Goal: Information Seeking & Learning: Learn about a topic

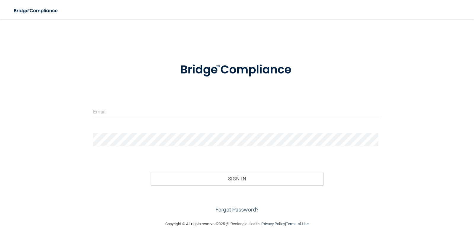
scroll to position [9, 0]
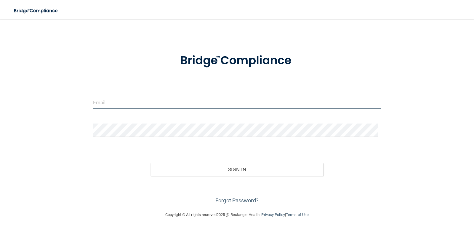
type input "[EMAIL_ADDRESS][DOMAIN_NAME]"
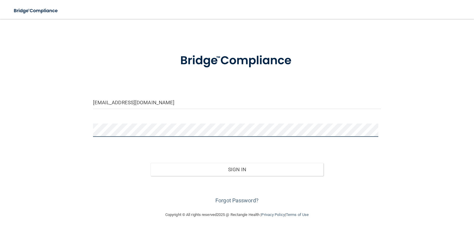
click at [49, 142] on div "jocamalloy@comcast.net Invalid email/password. You don't have permission to acc…" at bounding box center [237, 111] width 450 height 190
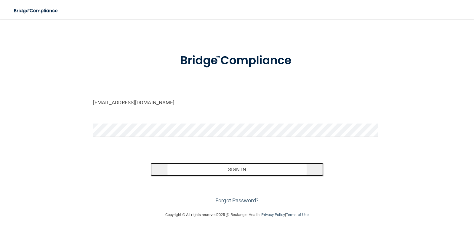
click at [209, 171] on button "Sign In" at bounding box center [236, 169] width 173 height 13
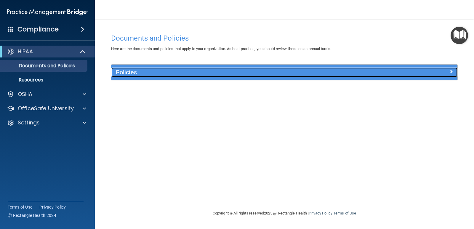
click at [413, 72] on div at bounding box center [414, 71] width 86 height 7
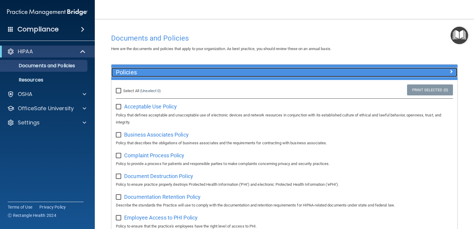
click at [444, 70] on div at bounding box center [414, 71] width 86 height 7
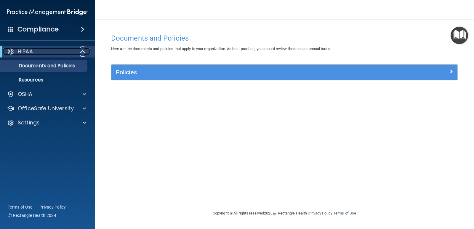
click at [81, 51] on span at bounding box center [83, 51] width 5 height 7
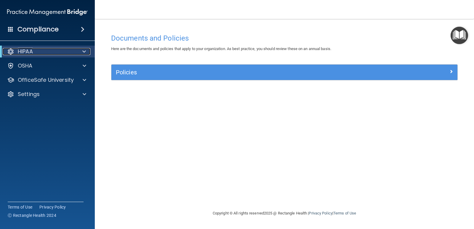
click at [29, 52] on p "HIPAA" at bounding box center [25, 51] width 15 height 7
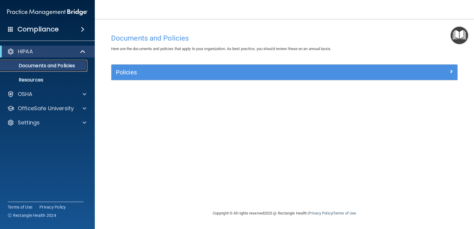
click at [40, 66] on p "Documents and Policies" at bounding box center [44, 66] width 81 height 6
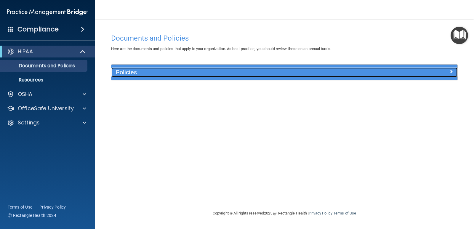
click at [447, 70] on div at bounding box center [414, 71] width 86 height 7
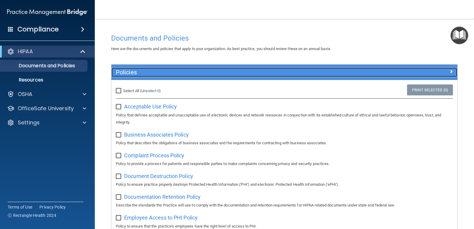
click at [439, 73] on div at bounding box center [414, 71] width 86 height 7
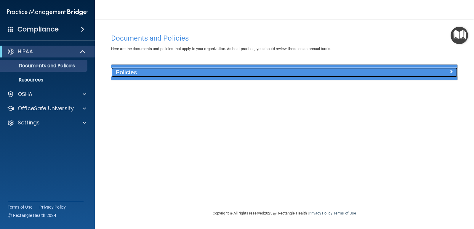
click at [439, 73] on div at bounding box center [414, 71] width 86 height 7
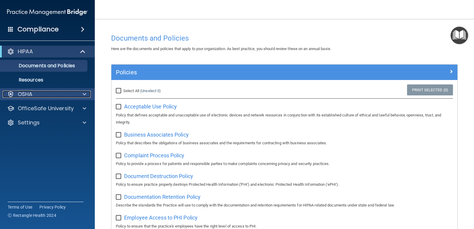
click at [42, 97] on div "OSHA" at bounding box center [39, 94] width 73 height 7
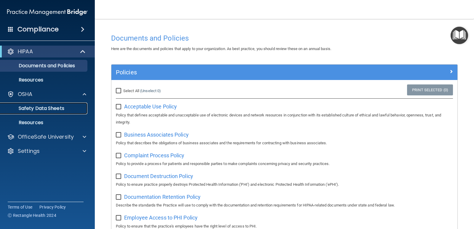
click at [39, 109] on p "Safety Data Sheets" at bounding box center [44, 108] width 81 height 6
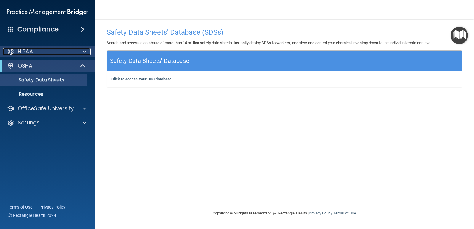
click at [80, 50] on div at bounding box center [83, 51] width 15 height 7
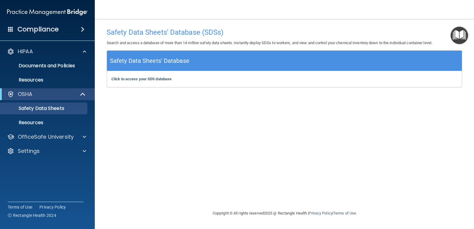
click at [74, 28] on div "Compliance" at bounding box center [47, 29] width 95 height 13
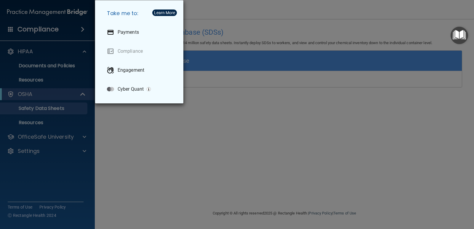
click at [165, 186] on div "Take me to: Payments Compliance Engagement Cyber Quant" at bounding box center [237, 114] width 474 height 229
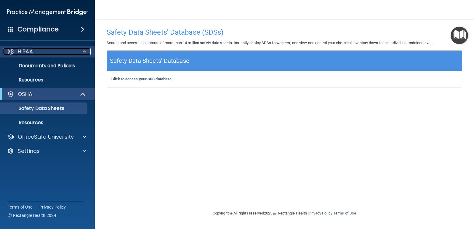
click at [25, 49] on p "HIPAA" at bounding box center [25, 51] width 15 height 7
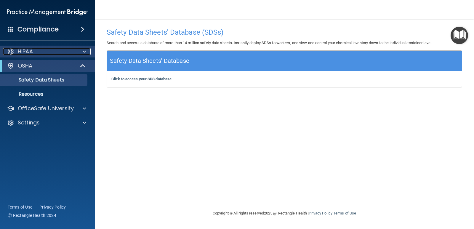
click at [25, 49] on p "HIPAA" at bounding box center [25, 51] width 15 height 7
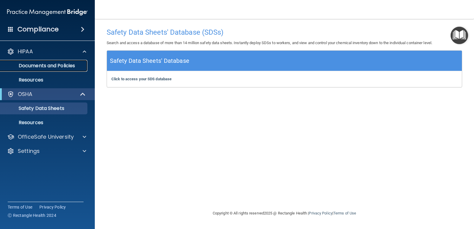
click at [31, 65] on p "Documents and Policies" at bounding box center [44, 66] width 81 height 6
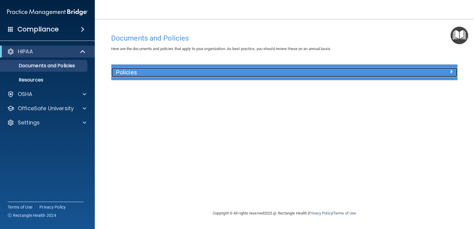
click at [452, 72] on span at bounding box center [451, 71] width 4 height 7
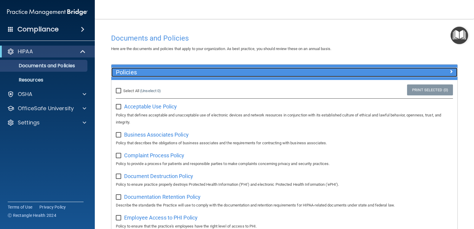
click at [449, 73] on span at bounding box center [451, 71] width 4 height 7
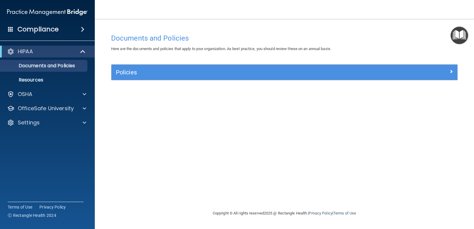
click at [82, 30] on span at bounding box center [83, 29] width 4 height 7
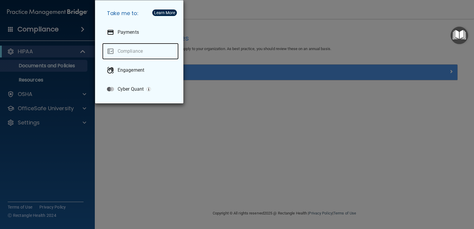
click at [123, 52] on link "Compliance" at bounding box center [140, 51] width 76 height 17
click at [123, 155] on div "Take me to: Payments Compliance Engagement Cyber Quant" at bounding box center [237, 114] width 474 height 229
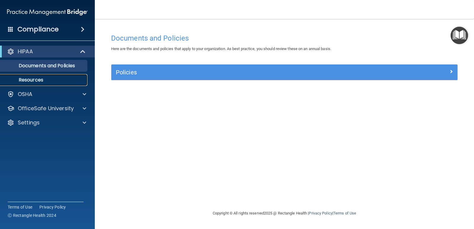
click at [34, 81] on p "Resources" at bounding box center [44, 80] width 81 height 6
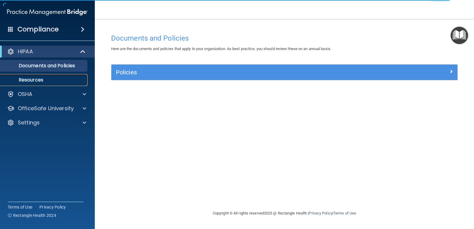
click at [25, 80] on p "Resources" at bounding box center [44, 80] width 81 height 6
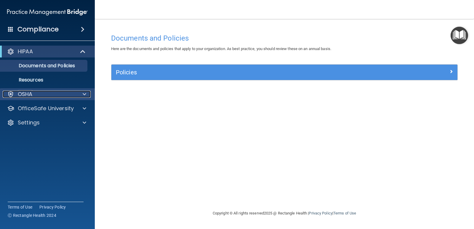
click at [83, 95] on span at bounding box center [85, 94] width 4 height 7
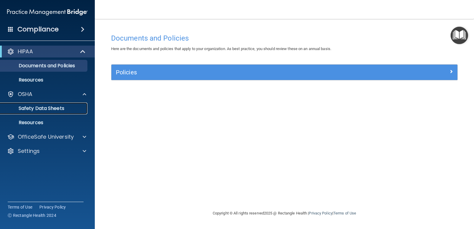
click at [59, 108] on p "Safety Data Sheets" at bounding box center [44, 108] width 81 height 6
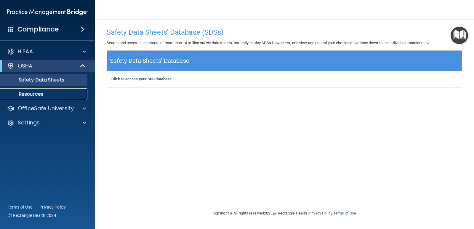
click at [35, 94] on p "Resources" at bounding box center [44, 94] width 81 height 6
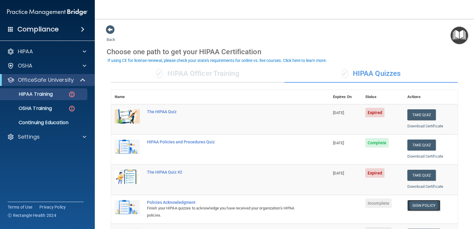
click at [412, 206] on link "Sign Policy" at bounding box center [423, 205] width 33 height 11
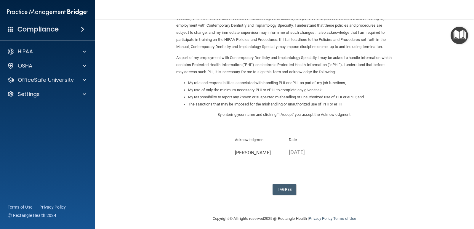
scroll to position [42, 0]
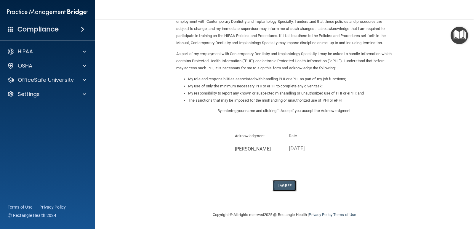
click at [278, 187] on button "I Agree" at bounding box center [284, 185] width 24 height 11
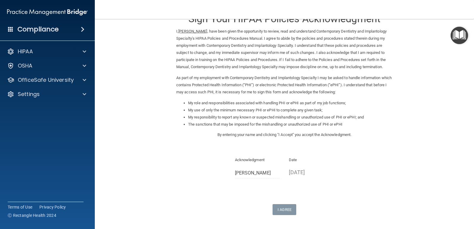
scroll to position [0, 0]
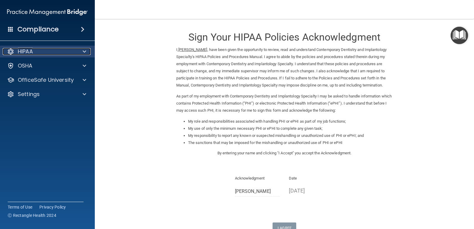
click at [83, 54] on span at bounding box center [85, 51] width 4 height 7
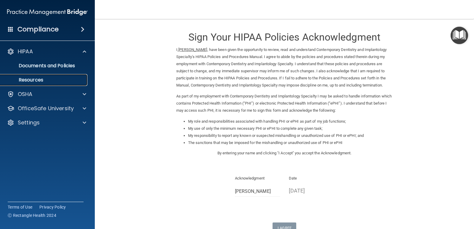
click at [38, 81] on p "Resources" at bounding box center [44, 80] width 81 height 6
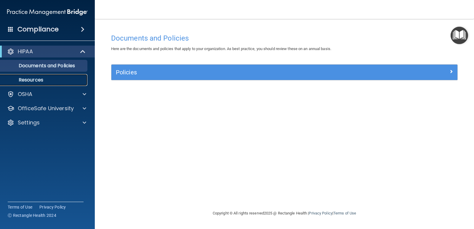
click at [46, 80] on p "Resources" at bounding box center [44, 80] width 81 height 6
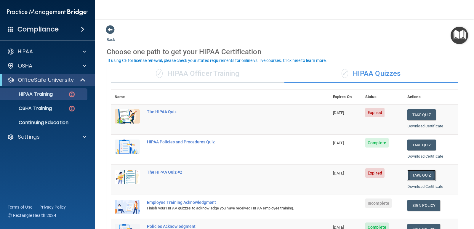
click at [409, 176] on button "Take Quiz" at bounding box center [421, 175] width 28 height 11
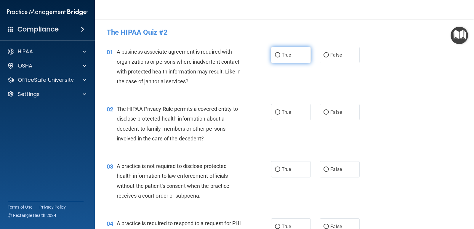
click at [277, 55] on input "True" at bounding box center [277, 55] width 5 height 4
radio input "true"
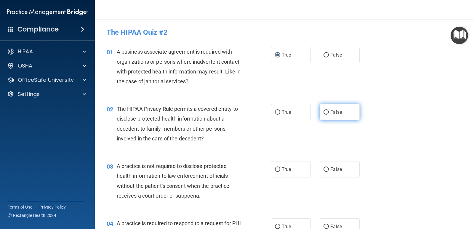
click at [324, 112] on input "False" at bounding box center [325, 112] width 5 height 4
radio input "true"
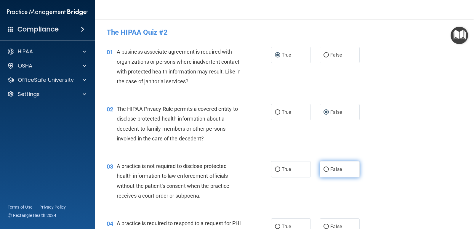
click at [324, 168] on input "False" at bounding box center [325, 169] width 5 height 4
radio input "true"
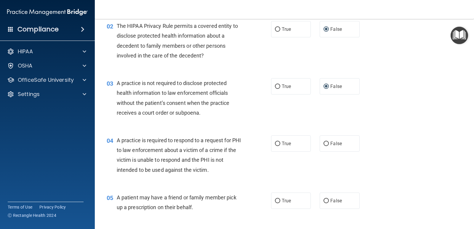
scroll to position [118, 0]
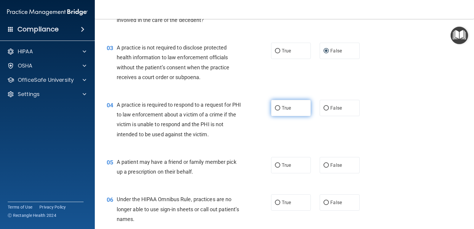
click at [277, 109] on input "True" at bounding box center [277, 108] width 5 height 4
radio input "true"
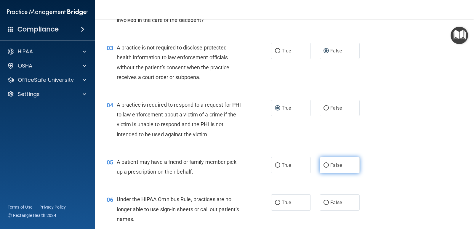
click at [324, 165] on input "False" at bounding box center [325, 165] width 5 height 4
radio input "true"
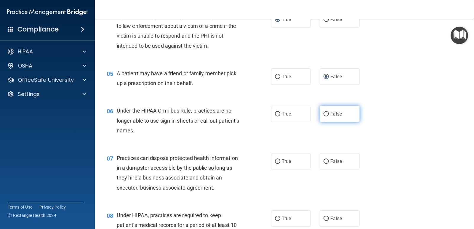
scroll to position [207, 0]
click at [324, 113] on input "False" at bounding box center [325, 114] width 5 height 4
radio input "true"
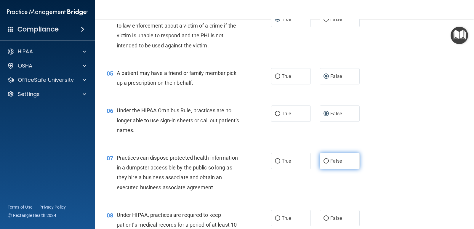
click at [323, 160] on input "False" at bounding box center [325, 161] width 5 height 4
radio input "true"
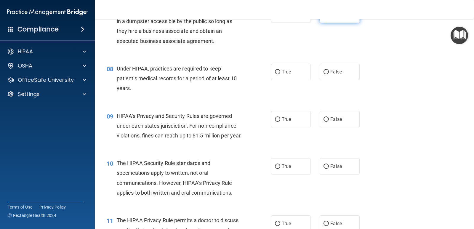
scroll to position [355, 0]
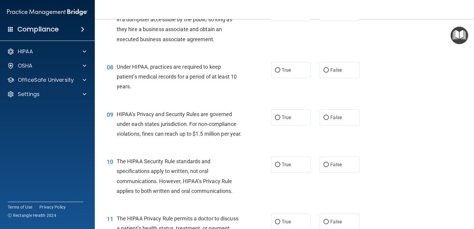
drag, startPoint x: 323, startPoint y: 70, endPoint x: 302, endPoint y: 93, distance: 30.6
click at [305, 92] on div "08 Under HIPAA, practices are required to keep patient’s medical records for a …" at bounding box center [284, 77] width 364 height 47
click at [276, 70] on input "True" at bounding box center [277, 70] width 5 height 4
radio input "true"
click at [272, 122] on label "True" at bounding box center [291, 117] width 40 height 16
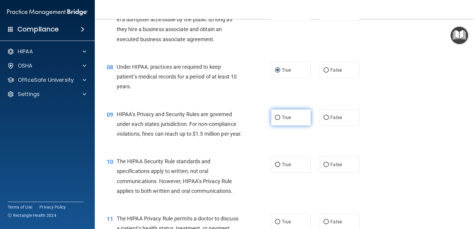
click at [275, 120] on input "True" at bounding box center [277, 117] width 5 height 4
radio input "true"
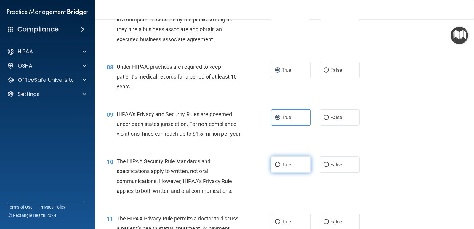
click at [275, 167] on input "True" at bounding box center [277, 165] width 5 height 4
radio input "true"
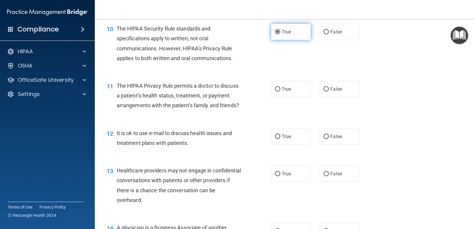
scroll to position [503, 0]
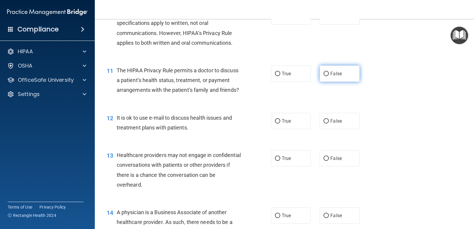
click at [323, 76] on input "False" at bounding box center [325, 74] width 5 height 4
radio input "true"
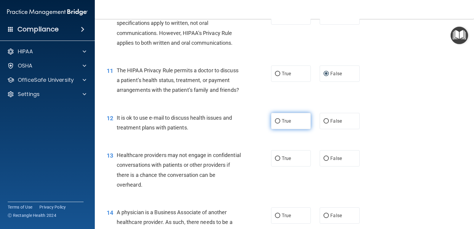
click at [276, 123] on input "True" at bounding box center [277, 121] width 5 height 4
radio input "true"
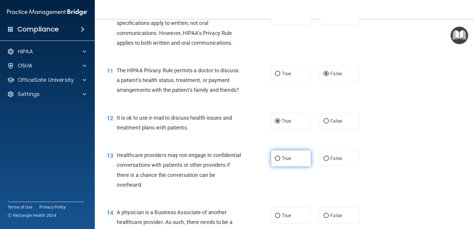
click at [276, 161] on input "True" at bounding box center [277, 158] width 5 height 4
radio input "true"
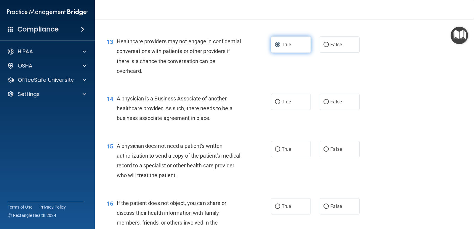
scroll to position [622, 0]
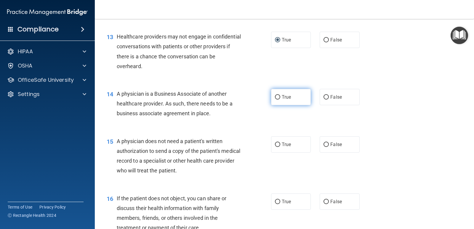
click at [275, 99] on input "True" at bounding box center [277, 97] width 5 height 4
radio input "true"
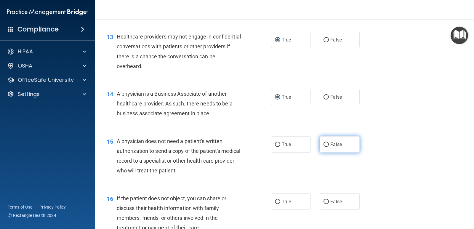
click at [324, 147] on input "False" at bounding box center [325, 144] width 5 height 4
radio input "true"
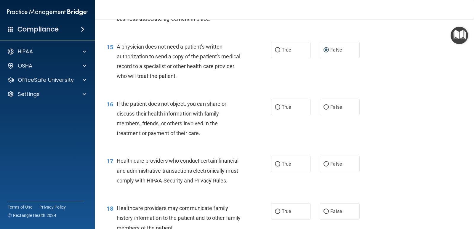
scroll to position [740, 0]
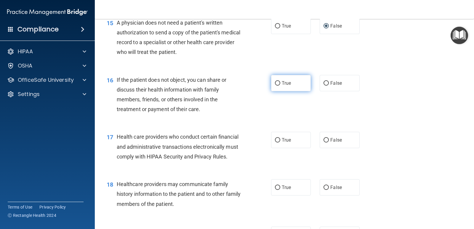
click at [276, 86] on input "True" at bounding box center [277, 83] width 5 height 4
radio input "true"
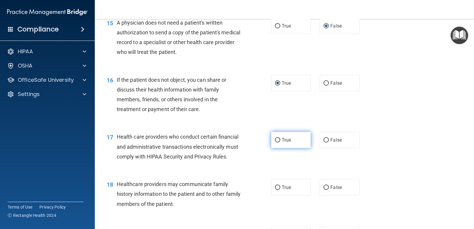
click at [278, 148] on label "True" at bounding box center [291, 140] width 40 height 16
click at [278, 142] on input "True" at bounding box center [277, 140] width 5 height 4
radio input "true"
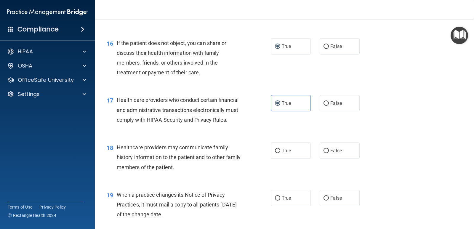
scroll to position [799, 0]
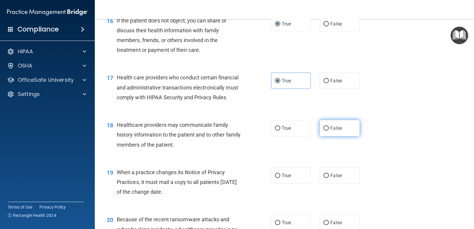
click at [323, 131] on input "False" at bounding box center [325, 128] width 5 height 4
radio input "true"
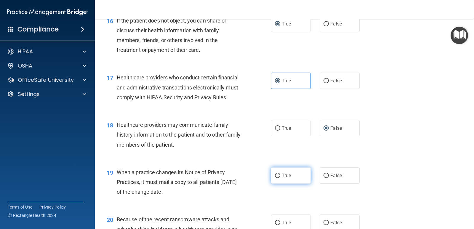
click at [275, 178] on input "True" at bounding box center [277, 176] width 5 height 4
radio input "true"
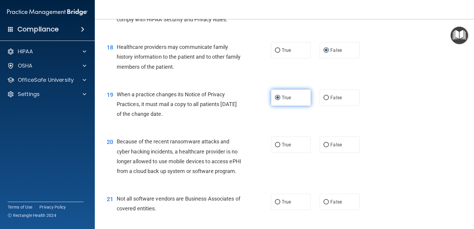
scroll to position [918, 0]
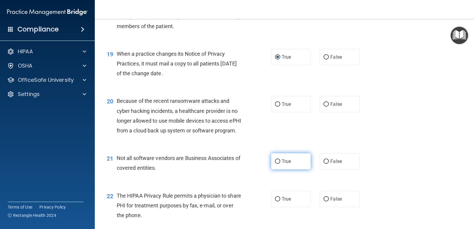
click at [276, 164] on input "True" at bounding box center [277, 161] width 5 height 4
radio input "true"
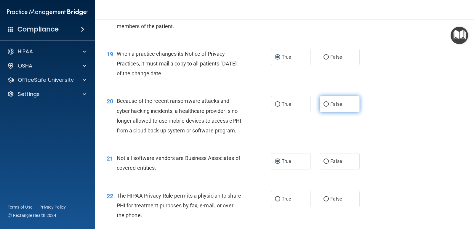
click at [323, 107] on input "False" at bounding box center [325, 104] width 5 height 4
radio input "true"
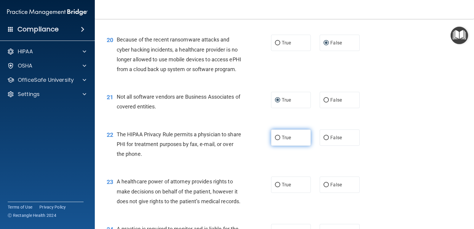
scroll to position [1007, 0]
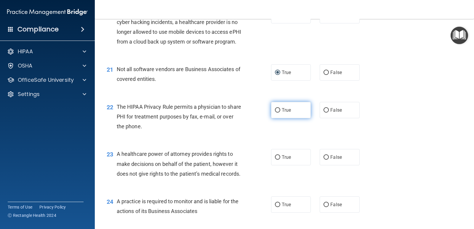
click at [277, 113] on input "True" at bounding box center [277, 110] width 5 height 4
radio input "true"
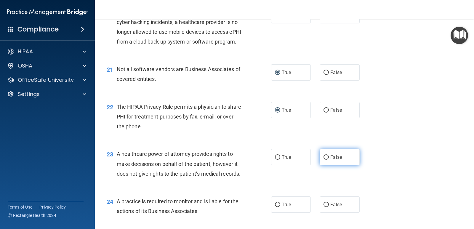
click at [324, 160] on input "False" at bounding box center [325, 157] width 5 height 4
radio input "true"
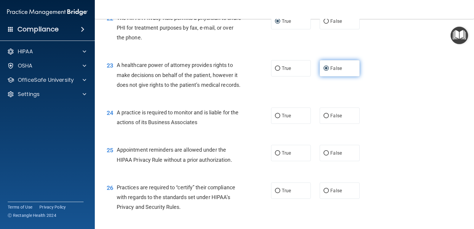
scroll to position [1125, 0]
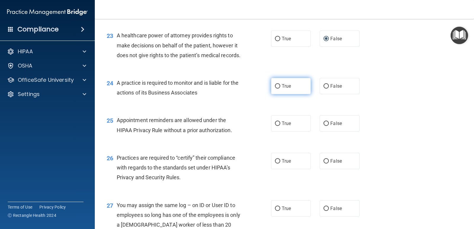
click at [275, 89] on input "True" at bounding box center [277, 86] width 5 height 4
radio input "true"
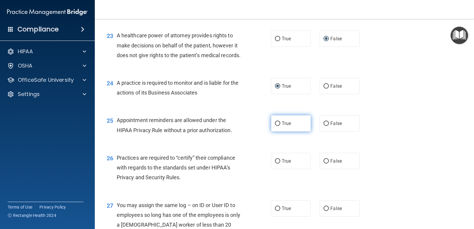
click at [275, 126] on input "True" at bounding box center [277, 123] width 5 height 4
radio input "true"
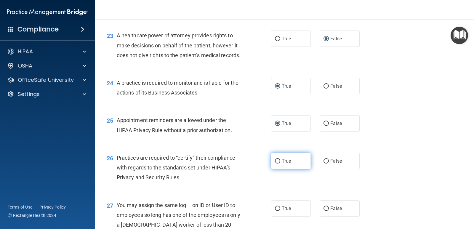
click at [279, 169] on label "True" at bounding box center [291, 161] width 40 height 16
click at [279, 163] on input "True" at bounding box center [277, 161] width 5 height 4
radio input "true"
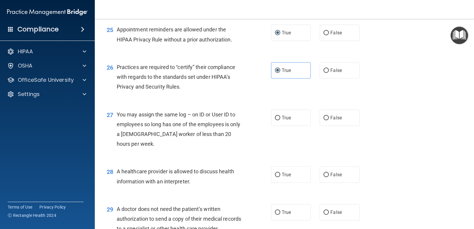
scroll to position [1244, 0]
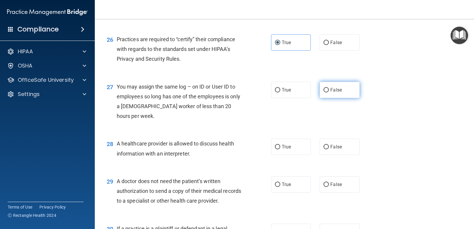
click at [323, 92] on input "False" at bounding box center [325, 90] width 5 height 4
radio input "true"
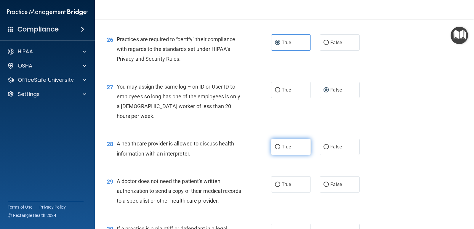
click at [275, 149] on input "True" at bounding box center [277, 147] width 5 height 4
radio input "true"
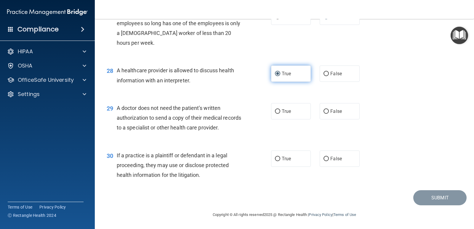
scroll to position [1346, 0]
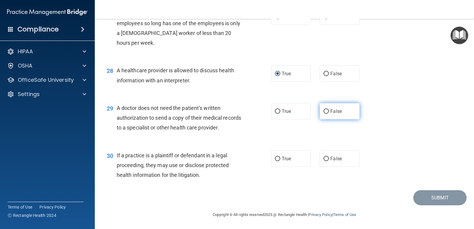
click at [326, 111] on input "False" at bounding box center [325, 111] width 5 height 4
radio input "true"
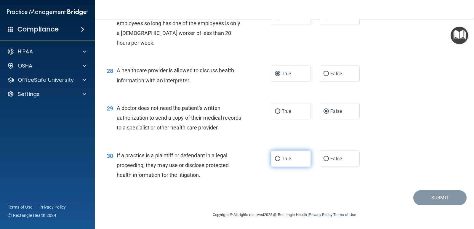
click at [276, 158] on input "True" at bounding box center [277, 159] width 5 height 4
radio input "true"
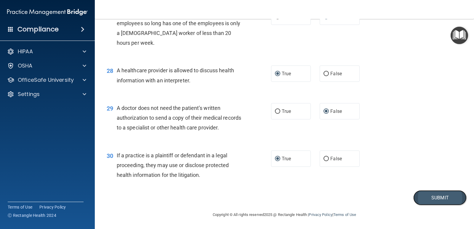
click at [429, 196] on button "Submit" at bounding box center [439, 197] width 53 height 15
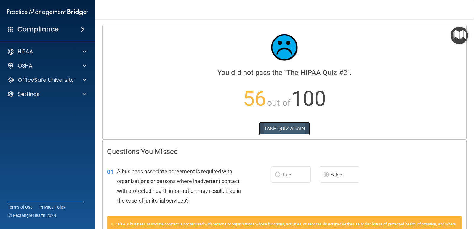
click at [288, 126] on button "TAKE QUIZ AGAIN" at bounding box center [284, 128] width 51 height 13
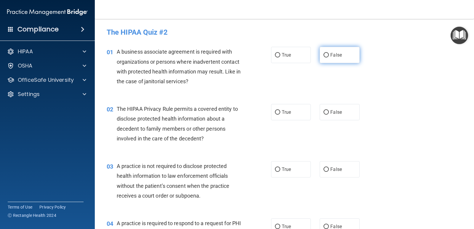
click at [323, 56] on input "False" at bounding box center [325, 55] width 5 height 4
radio input "true"
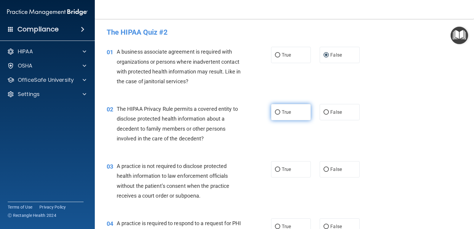
click at [275, 112] on input "True" at bounding box center [277, 112] width 5 height 4
radio input "true"
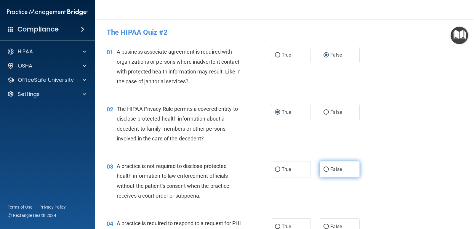
click at [325, 169] on input "False" at bounding box center [325, 169] width 5 height 4
radio input "true"
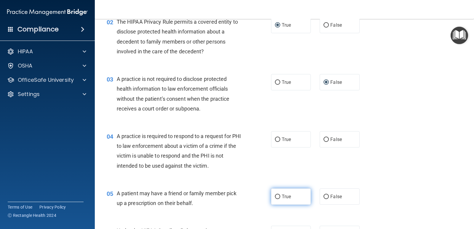
scroll to position [89, 0]
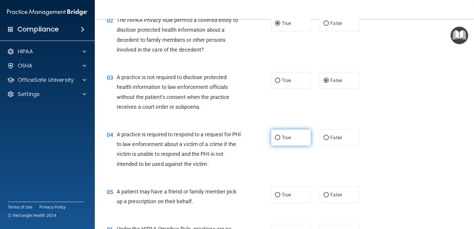
click at [275, 138] on input "True" at bounding box center [277, 138] width 5 height 4
radio input "true"
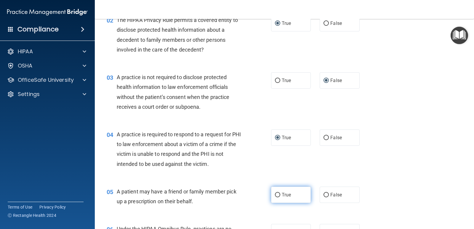
click at [276, 195] on input "True" at bounding box center [277, 195] width 5 height 4
radio input "true"
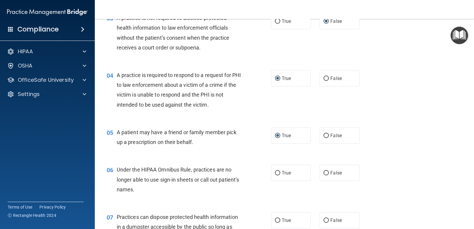
scroll to position [178, 0]
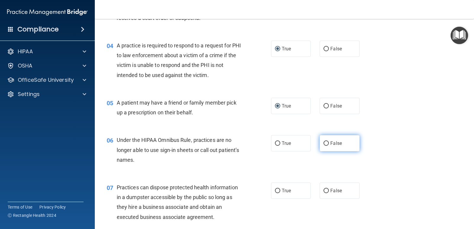
click at [324, 143] on input "False" at bounding box center [325, 143] width 5 height 4
radio input "true"
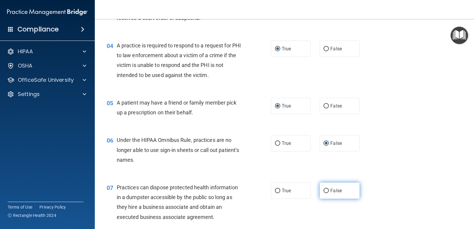
click at [324, 190] on input "False" at bounding box center [325, 191] width 5 height 4
radio input "true"
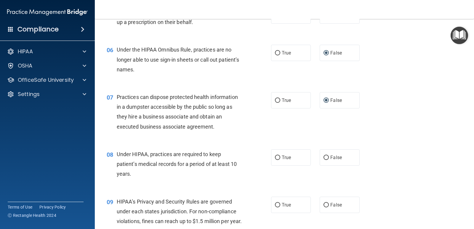
scroll to position [296, 0]
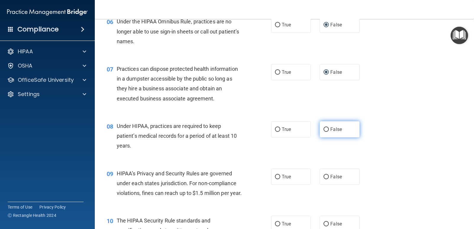
click at [324, 129] on input "False" at bounding box center [325, 129] width 5 height 4
radio input "true"
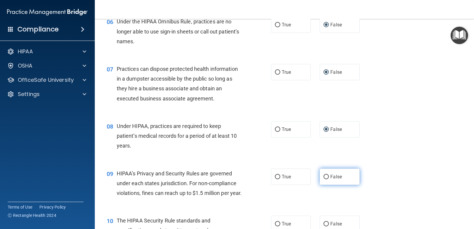
click at [323, 176] on input "False" at bounding box center [325, 177] width 5 height 4
radio input "true"
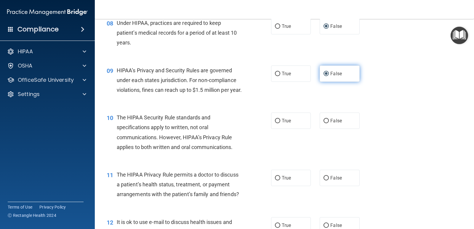
scroll to position [415, 0]
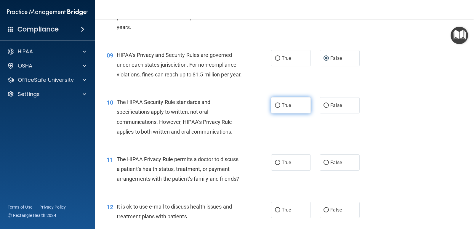
click at [275, 108] on input "True" at bounding box center [277, 105] width 5 height 4
radio input "true"
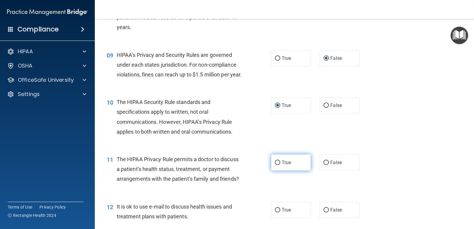
click at [276, 165] on input "True" at bounding box center [277, 162] width 5 height 4
radio input "true"
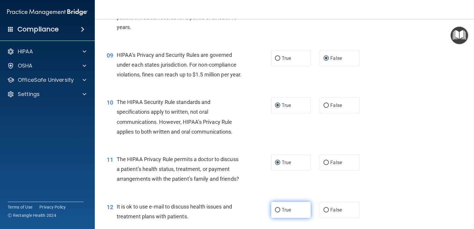
click at [275, 212] on input "True" at bounding box center [277, 210] width 5 height 4
radio input "true"
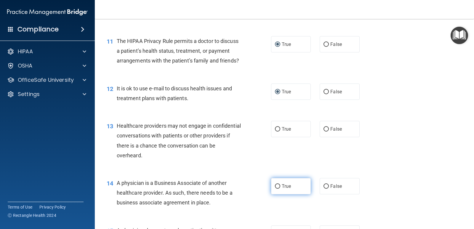
scroll to position [533, 0]
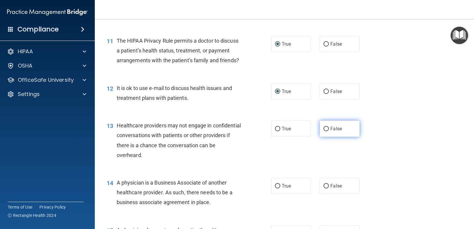
click at [323, 131] on input "False" at bounding box center [325, 129] width 5 height 4
radio input "true"
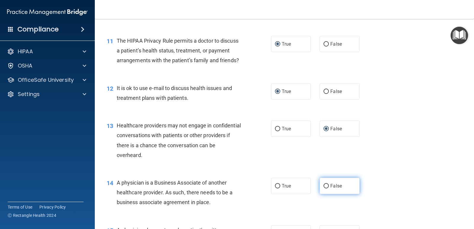
click at [323, 188] on input "False" at bounding box center [325, 186] width 5 height 4
radio input "true"
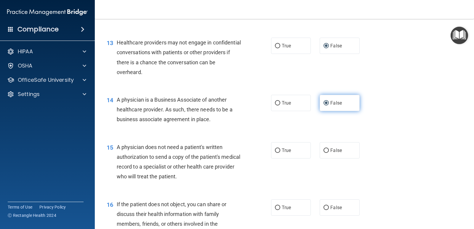
scroll to position [622, 0]
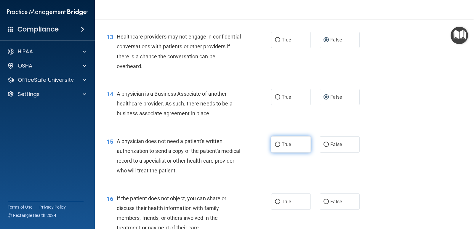
click at [275, 147] on input "True" at bounding box center [277, 144] width 5 height 4
radio input "true"
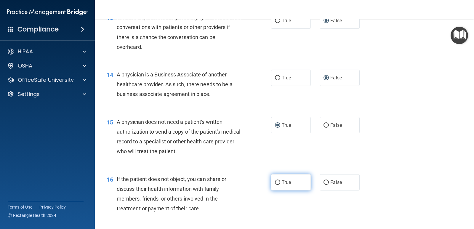
scroll to position [651, 0]
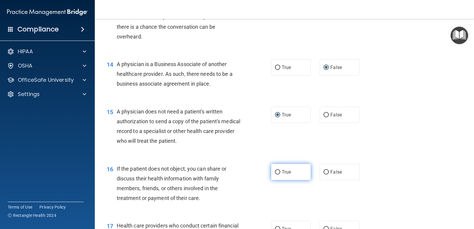
click at [275, 174] on input "True" at bounding box center [277, 172] width 5 height 4
radio input "true"
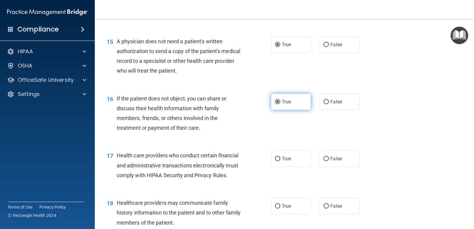
scroll to position [770, 0]
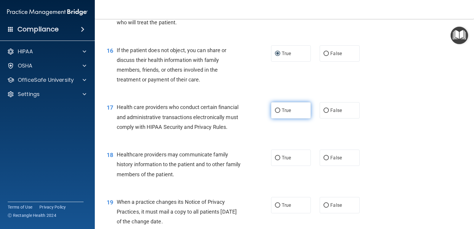
click at [276, 113] on input "True" at bounding box center [277, 110] width 5 height 4
radio input "true"
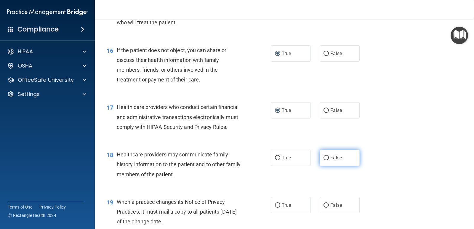
click at [325, 160] on input "False" at bounding box center [325, 158] width 5 height 4
radio input "true"
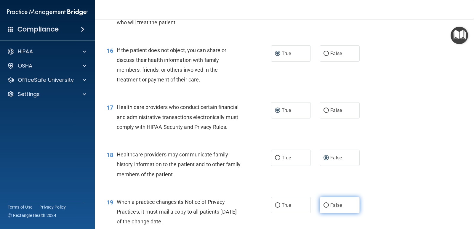
click at [323, 208] on input "False" at bounding box center [325, 205] width 5 height 4
radio input "true"
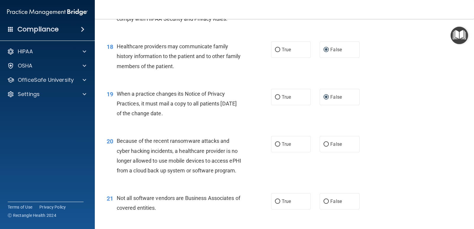
scroll to position [888, 0]
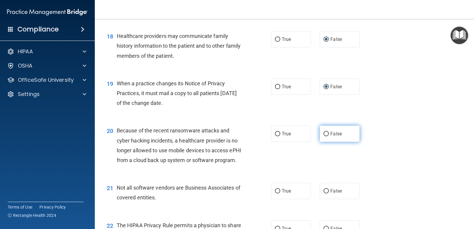
click at [324, 136] on input "False" at bounding box center [325, 134] width 5 height 4
radio input "true"
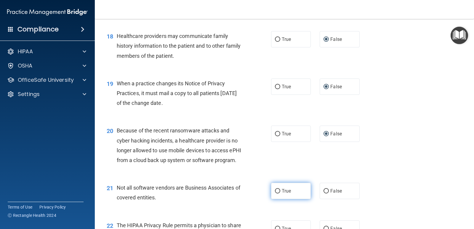
click at [276, 193] on input "True" at bounding box center [277, 191] width 5 height 4
radio input "true"
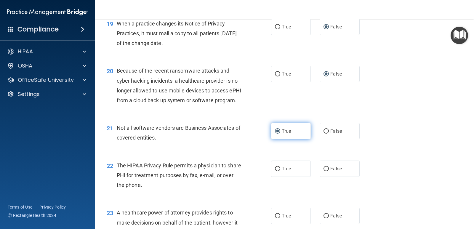
scroll to position [977, 0]
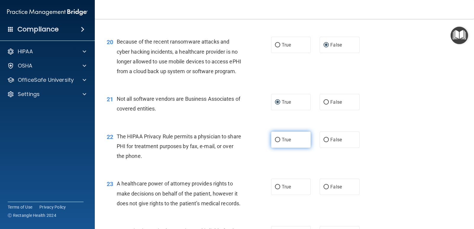
click at [276, 142] on input "True" at bounding box center [277, 140] width 5 height 4
radio input "true"
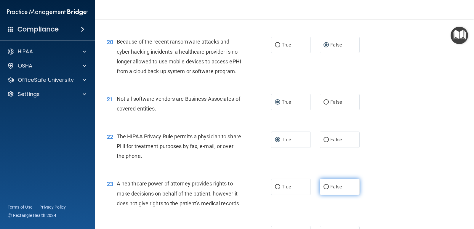
click at [323, 189] on input "False" at bounding box center [325, 187] width 5 height 4
radio input "true"
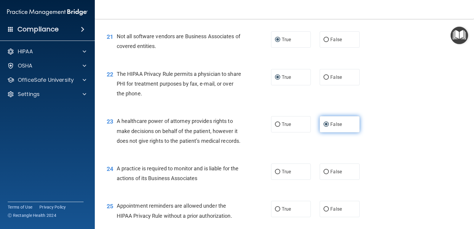
scroll to position [1066, 0]
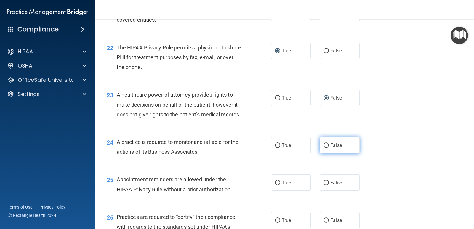
click at [323, 148] on input "False" at bounding box center [325, 145] width 5 height 4
radio input "true"
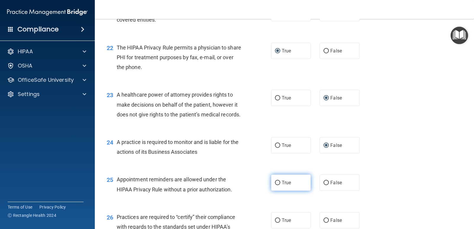
click at [277, 185] on input "True" at bounding box center [277, 183] width 5 height 4
radio input "true"
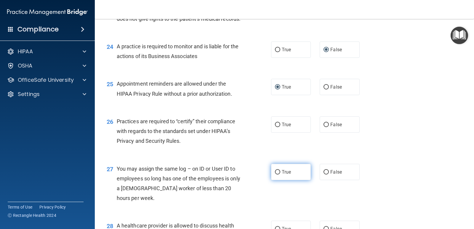
scroll to position [1184, 0]
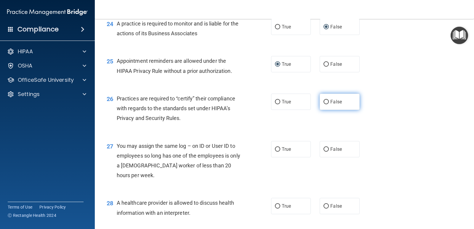
click at [323, 104] on input "False" at bounding box center [325, 102] width 5 height 4
radio input "true"
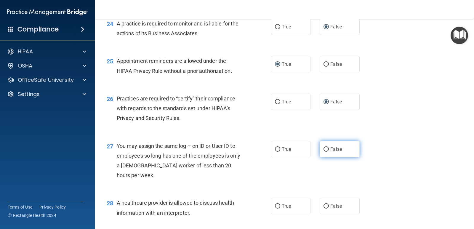
click at [323, 152] on input "False" at bounding box center [325, 149] width 5 height 4
radio input "true"
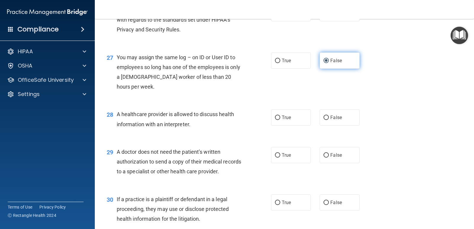
scroll to position [1273, 0]
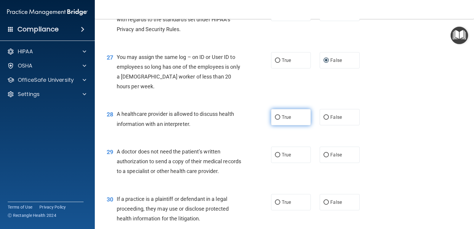
click at [275, 120] on input "True" at bounding box center [277, 117] width 5 height 4
radio input "true"
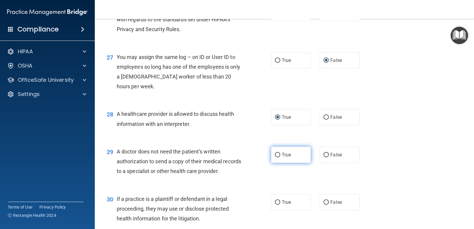
click at [276, 157] on input "True" at bounding box center [277, 155] width 5 height 4
radio input "true"
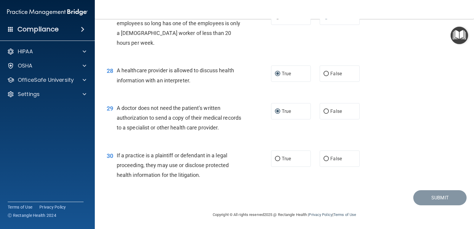
scroll to position [1346, 0]
click at [276, 157] on input "True" at bounding box center [277, 159] width 5 height 4
radio input "true"
click at [427, 197] on button "Submit" at bounding box center [439, 197] width 53 height 15
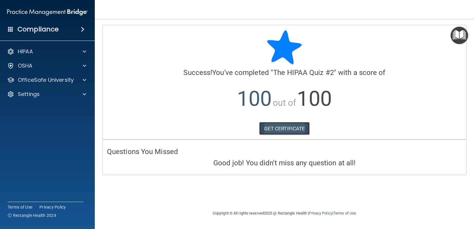
click at [292, 129] on link "GET CERTIFICATE" at bounding box center [284, 128] width 51 height 13
click at [82, 81] on div at bounding box center [83, 79] width 15 height 7
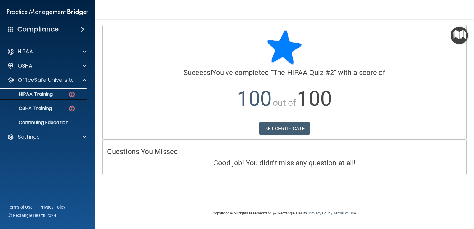
click at [42, 96] on p "HIPAA Training" at bounding box center [28, 94] width 49 height 6
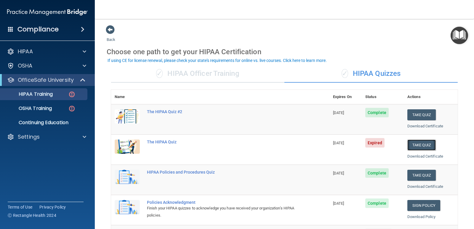
click at [416, 146] on button "Take Quiz" at bounding box center [421, 144] width 28 height 11
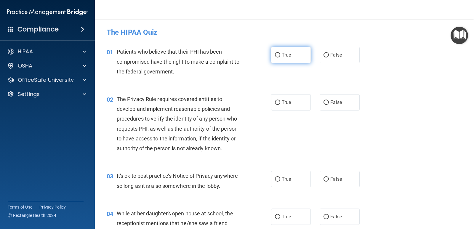
click at [277, 54] on input "True" at bounding box center [277, 55] width 5 height 4
radio input "true"
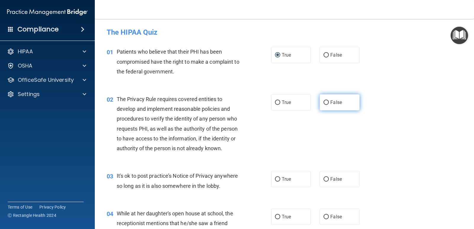
click at [323, 102] on input "False" at bounding box center [325, 102] width 5 height 4
radio input "true"
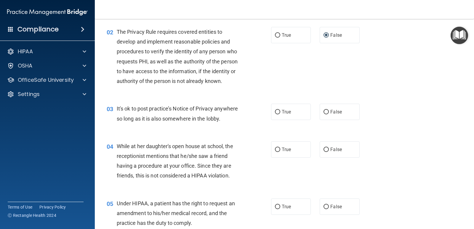
scroll to position [89, 0]
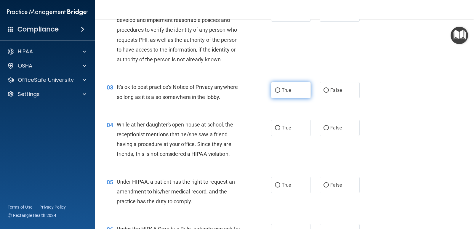
click at [275, 90] on input "True" at bounding box center [277, 90] width 5 height 4
radio input "true"
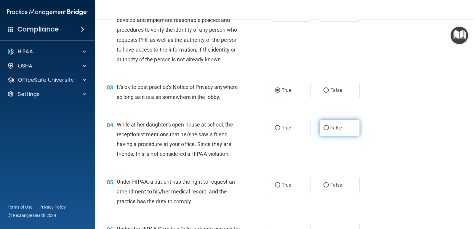
click at [323, 126] on input "False" at bounding box center [325, 128] width 5 height 4
radio input "true"
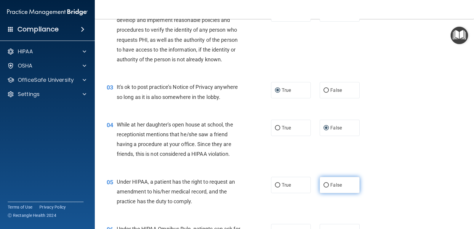
click at [324, 185] on input "False" at bounding box center [325, 185] width 5 height 4
radio input "true"
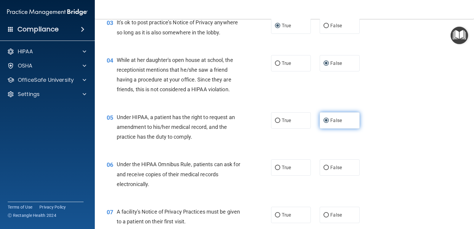
scroll to position [207, 0]
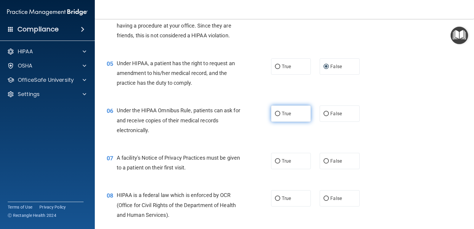
click at [276, 112] on input "True" at bounding box center [277, 114] width 5 height 4
radio input "true"
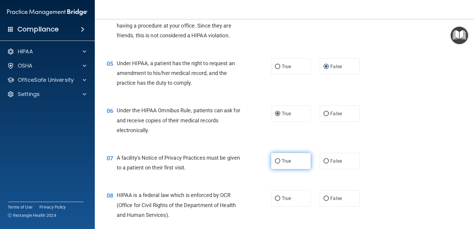
click at [275, 161] on input "True" at bounding box center [277, 161] width 5 height 4
radio input "true"
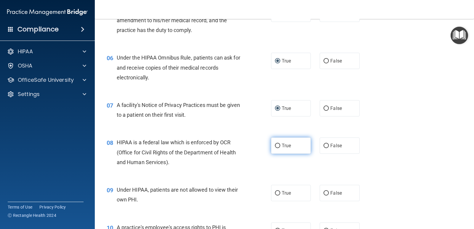
scroll to position [266, 0]
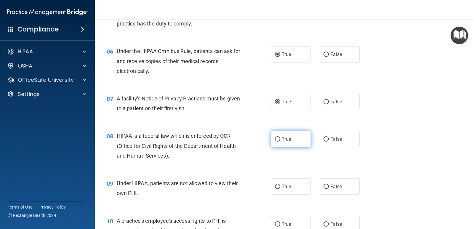
click at [276, 138] on input "True" at bounding box center [277, 139] width 5 height 4
radio input "true"
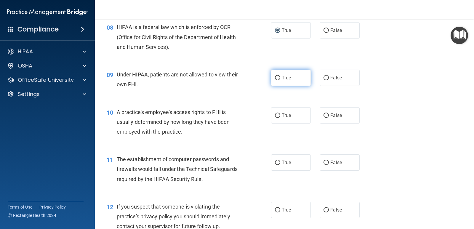
scroll to position [385, 0]
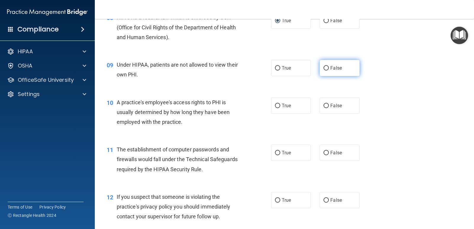
click at [325, 67] on input "False" at bounding box center [325, 68] width 5 height 4
radio input "true"
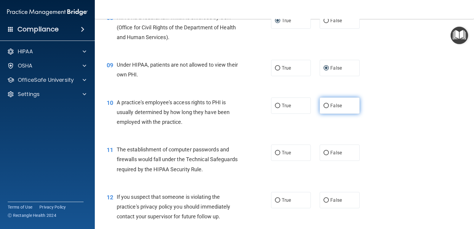
click at [324, 106] on input "False" at bounding box center [325, 106] width 5 height 4
radio input "true"
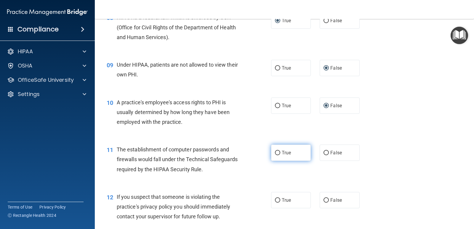
click at [275, 152] on input "True" at bounding box center [277, 153] width 5 height 4
radio input "true"
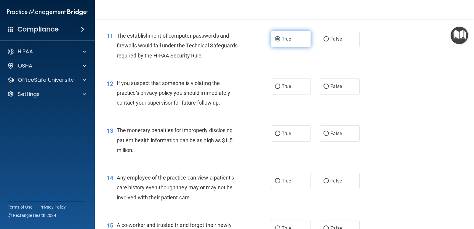
scroll to position [503, 0]
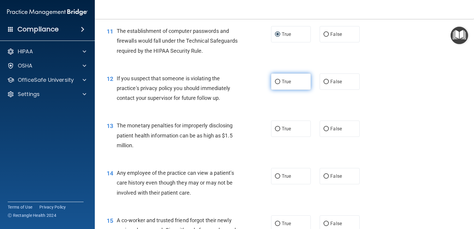
click at [275, 80] on input "True" at bounding box center [277, 82] width 5 height 4
radio input "true"
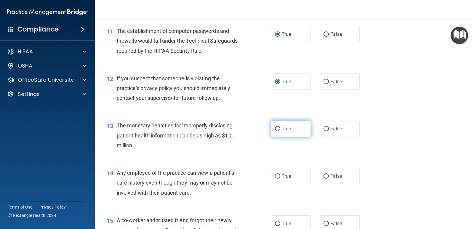
click at [276, 127] on input "True" at bounding box center [277, 129] width 5 height 4
radio input "true"
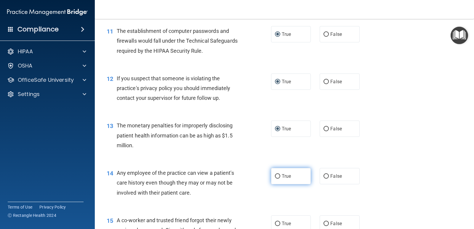
click at [276, 174] on input "True" at bounding box center [277, 176] width 5 height 4
radio input "true"
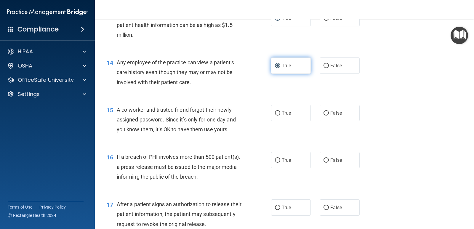
scroll to position [622, 0]
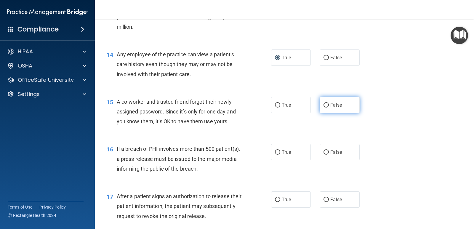
click at [323, 104] on input "False" at bounding box center [325, 105] width 5 height 4
radio input "true"
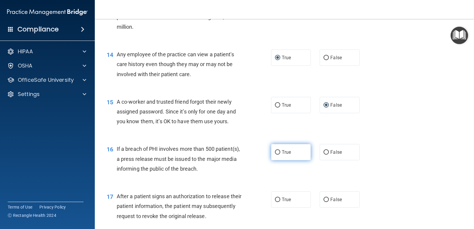
click at [276, 151] on input "True" at bounding box center [277, 152] width 5 height 4
radio input "true"
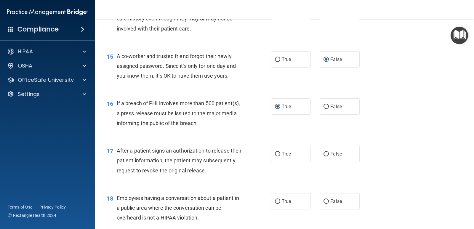
scroll to position [681, 0]
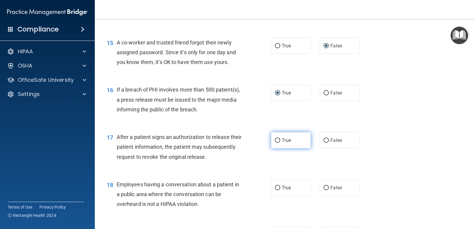
click at [275, 139] on input "True" at bounding box center [277, 140] width 5 height 4
radio input "true"
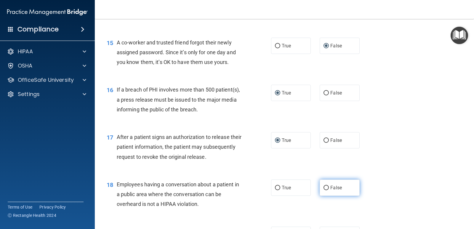
click at [323, 187] on input "False" at bounding box center [325, 188] width 5 height 4
radio input "true"
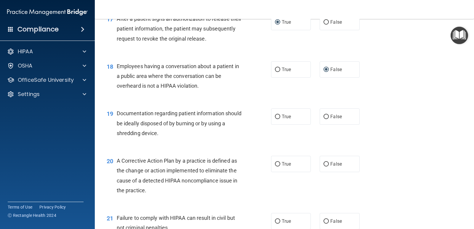
scroll to position [799, 0]
click at [277, 116] on input "True" at bounding box center [277, 116] width 5 height 4
radio input "true"
click at [276, 164] on input "True" at bounding box center [277, 164] width 5 height 4
radio input "true"
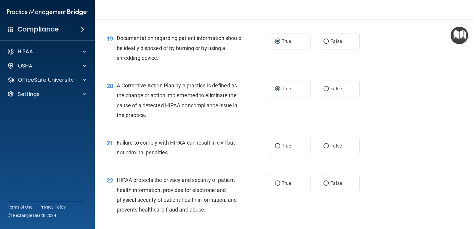
scroll to position [888, 0]
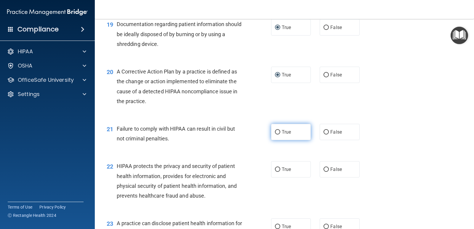
click at [277, 132] on input "True" at bounding box center [277, 132] width 5 height 4
radio input "true"
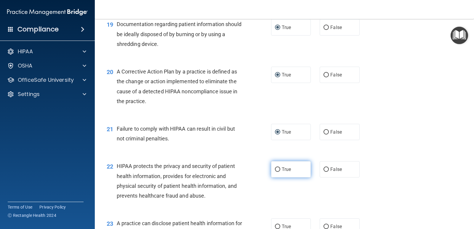
click at [275, 171] on input "True" at bounding box center [277, 169] width 5 height 4
radio input "true"
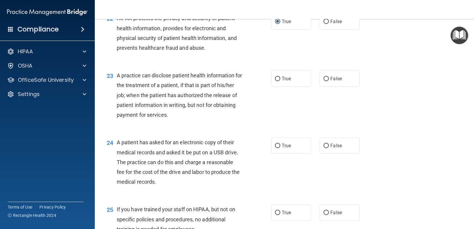
scroll to position [1036, 0]
click at [275, 78] on input "True" at bounding box center [277, 78] width 5 height 4
radio input "true"
click at [277, 145] on input "True" at bounding box center [277, 145] width 5 height 4
radio input "true"
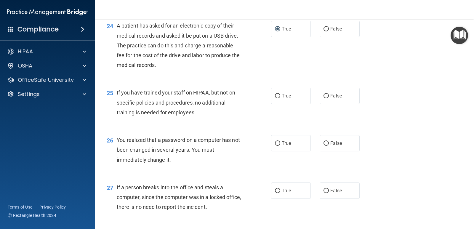
scroll to position [1155, 0]
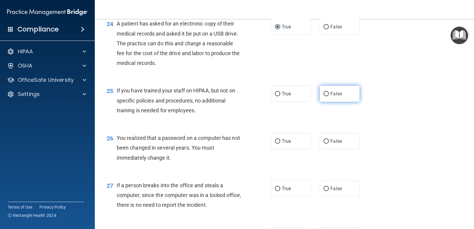
click at [320, 93] on label "False" at bounding box center [340, 94] width 40 height 16
click at [323, 93] on input "False" at bounding box center [325, 94] width 5 height 4
radio input "true"
click at [276, 139] on input "True" at bounding box center [277, 141] width 5 height 4
radio input "true"
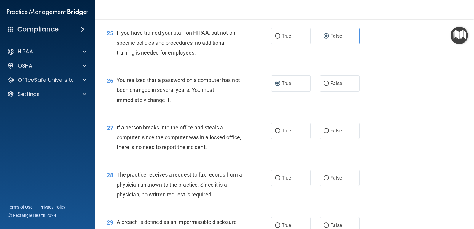
scroll to position [1214, 0]
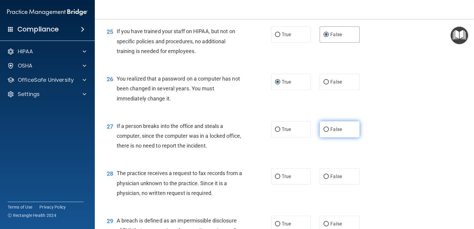
click at [324, 129] on input "False" at bounding box center [325, 129] width 5 height 4
radio input "true"
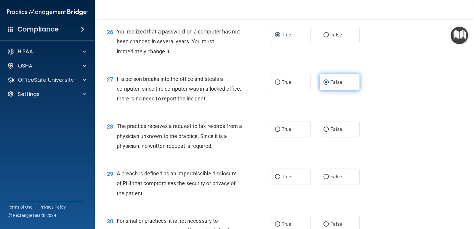
scroll to position [1303, 0]
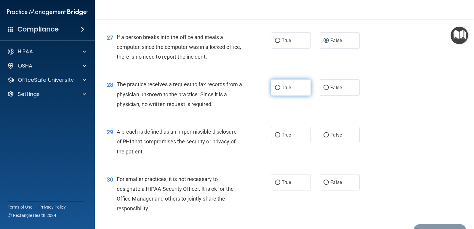
click at [276, 88] on input "True" at bounding box center [277, 88] width 5 height 4
radio input "true"
click at [279, 134] on label "True" at bounding box center [291, 135] width 40 height 16
click at [279, 134] on input "True" at bounding box center [277, 135] width 5 height 4
radio input "true"
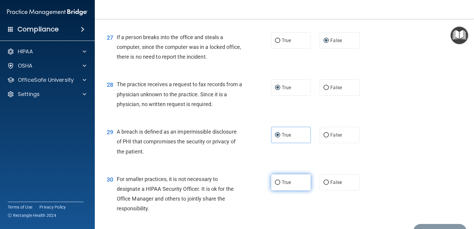
click at [276, 181] on input "True" at bounding box center [277, 182] width 5 height 4
radio input "true"
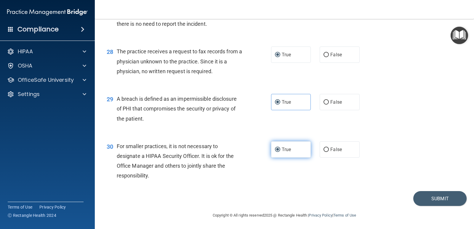
scroll to position [1336, 0]
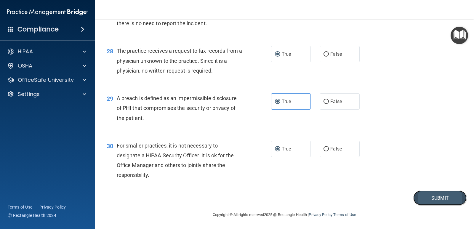
click at [423, 195] on button "Submit" at bounding box center [439, 197] width 53 height 15
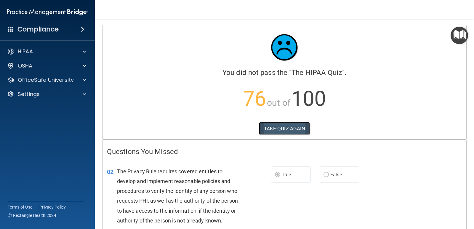
click at [286, 129] on button "TAKE QUIZ AGAIN" at bounding box center [284, 128] width 51 height 13
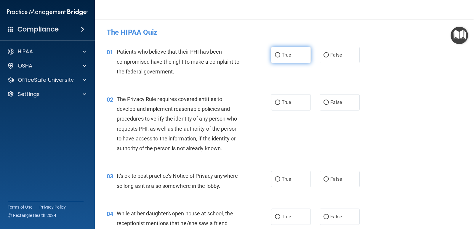
click at [276, 56] on input "True" at bounding box center [277, 55] width 5 height 4
radio input "true"
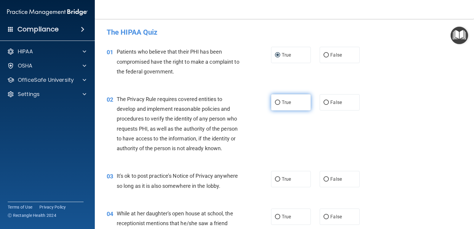
click at [275, 104] on input "True" at bounding box center [277, 102] width 5 height 4
radio input "true"
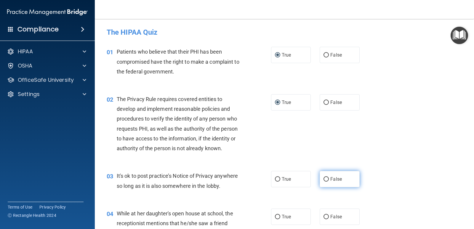
click at [323, 179] on input "False" at bounding box center [325, 179] width 5 height 4
radio input "true"
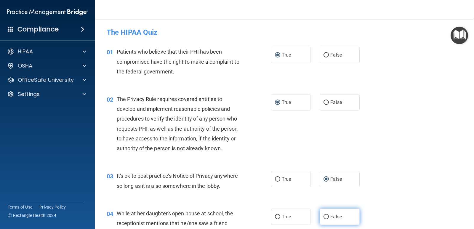
click at [323, 215] on input "False" at bounding box center [325, 217] width 5 height 4
radio input "true"
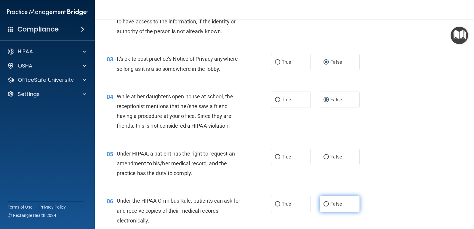
scroll to position [118, 0]
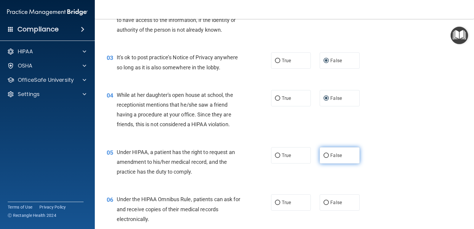
click at [325, 155] on input "False" at bounding box center [325, 155] width 5 height 4
radio input "true"
click at [276, 202] on input "True" at bounding box center [277, 202] width 5 height 4
radio input "true"
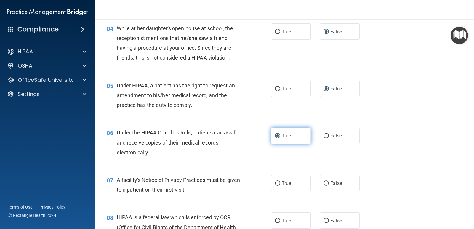
scroll to position [237, 0]
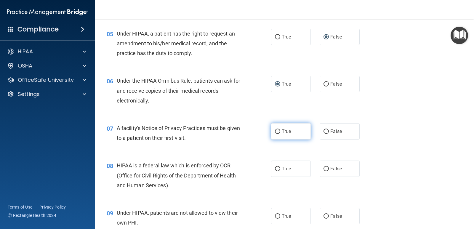
click at [275, 132] on input "True" at bounding box center [277, 131] width 5 height 4
radio input "true"
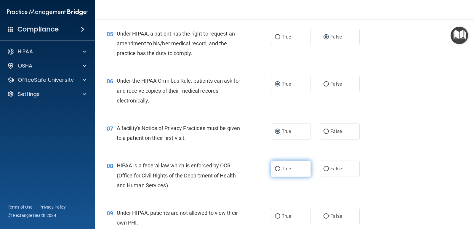
click at [277, 169] on input "True" at bounding box center [277, 169] width 5 height 4
radio input "true"
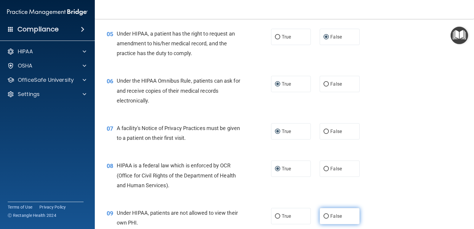
click at [324, 215] on input "False" at bounding box center [325, 216] width 5 height 4
radio input "true"
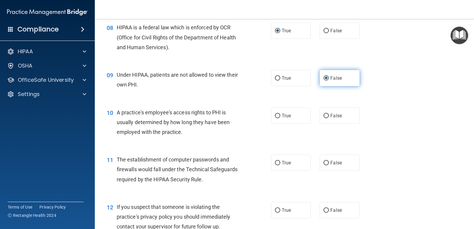
scroll to position [385, 0]
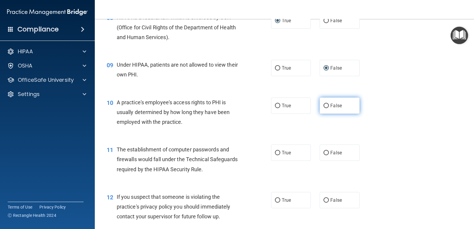
click at [324, 104] on input "False" at bounding box center [325, 106] width 5 height 4
radio input "true"
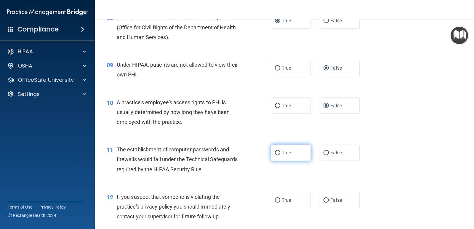
click at [275, 155] on input "True" at bounding box center [277, 153] width 5 height 4
radio input "true"
click at [276, 201] on input "True" at bounding box center [277, 200] width 5 height 4
radio input "true"
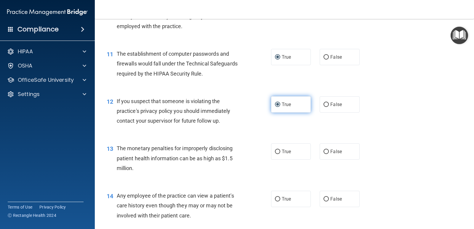
scroll to position [503, 0]
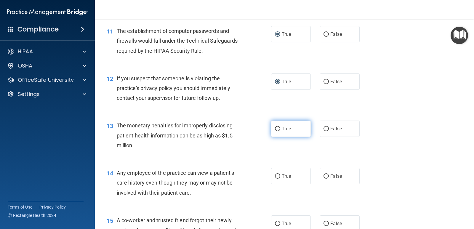
click at [277, 128] on input "True" at bounding box center [277, 129] width 5 height 4
radio input "true"
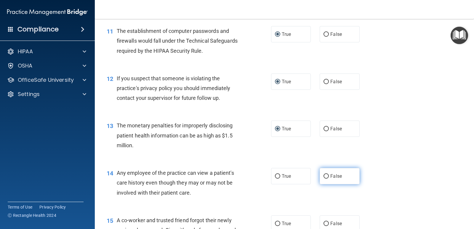
click at [325, 176] on input "False" at bounding box center [325, 176] width 5 height 4
radio input "true"
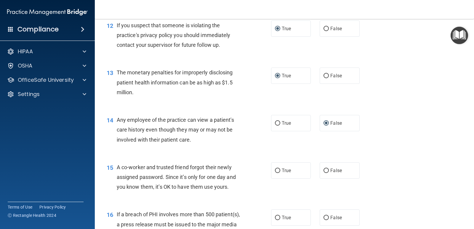
scroll to position [563, 0]
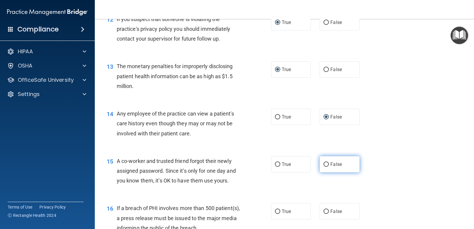
click at [323, 163] on input "False" at bounding box center [325, 164] width 5 height 4
radio input "true"
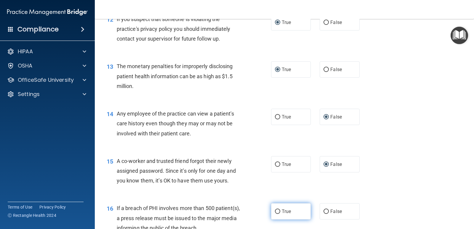
click at [282, 208] on span "True" at bounding box center [286, 211] width 9 height 6
click at [280, 209] on input "True" at bounding box center [277, 211] width 5 height 4
radio input "true"
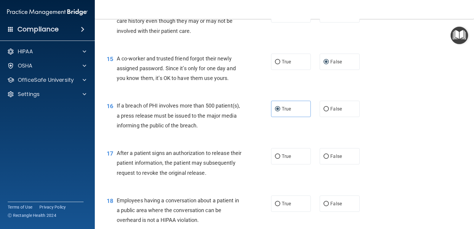
scroll to position [681, 0]
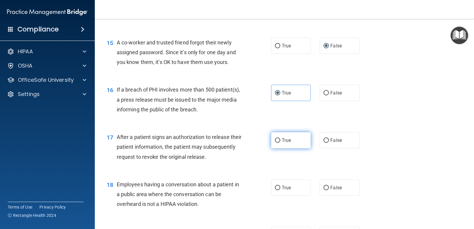
click at [277, 141] on input "True" at bounding box center [277, 140] width 5 height 4
radio input "true"
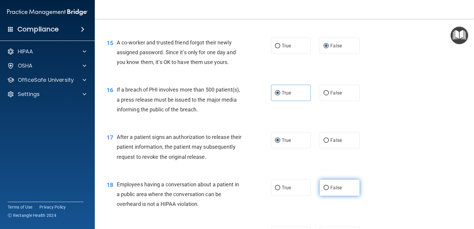
click at [324, 190] on input "False" at bounding box center [325, 188] width 5 height 4
radio input "true"
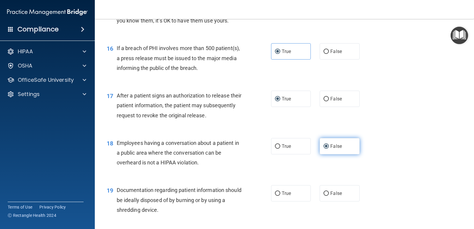
scroll to position [740, 0]
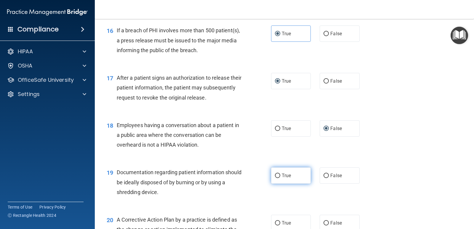
click at [275, 177] on input "True" at bounding box center [277, 176] width 5 height 4
radio input "true"
click at [277, 224] on input "True" at bounding box center [277, 223] width 5 height 4
radio input "true"
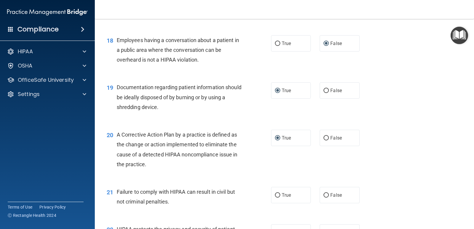
scroll to position [829, 0]
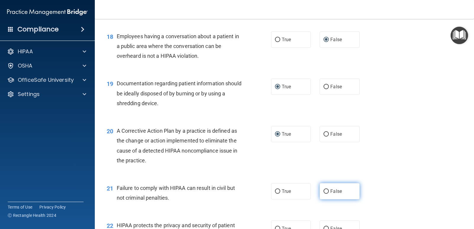
click at [325, 190] on input "False" at bounding box center [325, 191] width 5 height 4
radio input "true"
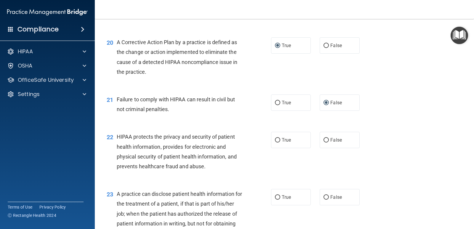
scroll to position [918, 0]
click at [276, 138] on input "True" at bounding box center [277, 140] width 5 height 4
radio input "true"
click at [323, 198] on input "False" at bounding box center [325, 197] width 5 height 4
radio input "true"
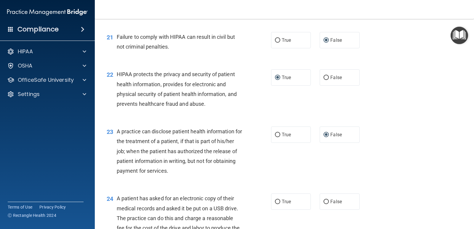
scroll to position [1007, 0]
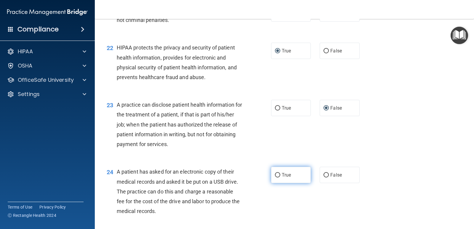
click at [275, 176] on input "True" at bounding box center [277, 175] width 5 height 4
radio input "true"
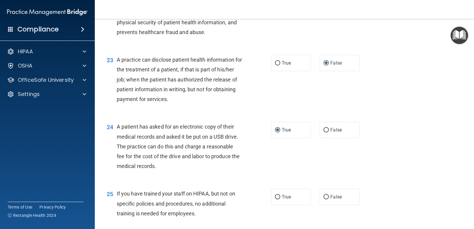
scroll to position [1066, 0]
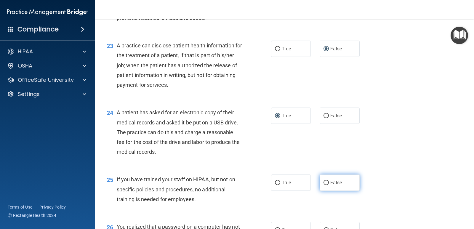
click at [323, 184] on input "False" at bounding box center [325, 183] width 5 height 4
radio input "true"
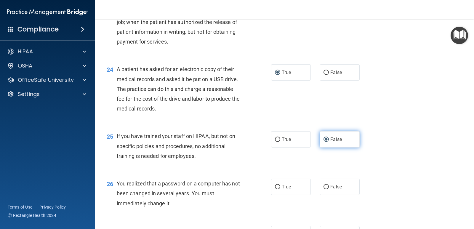
scroll to position [1125, 0]
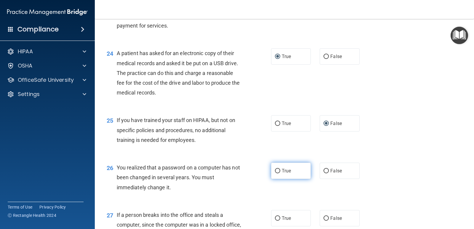
click at [278, 171] on label "True" at bounding box center [291, 171] width 40 height 16
click at [278, 171] on input "True" at bounding box center [277, 171] width 5 height 4
radio input "true"
click at [325, 219] on input "False" at bounding box center [325, 218] width 5 height 4
radio input "true"
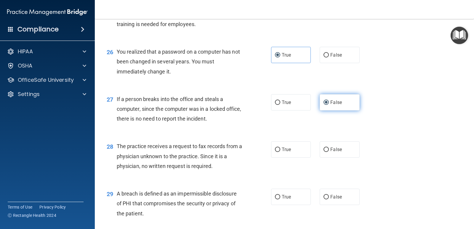
scroll to position [1244, 0]
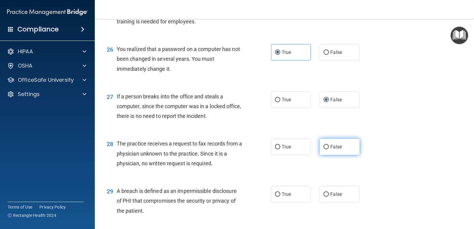
click at [325, 147] on input "False" at bounding box center [325, 147] width 5 height 4
radio input "true"
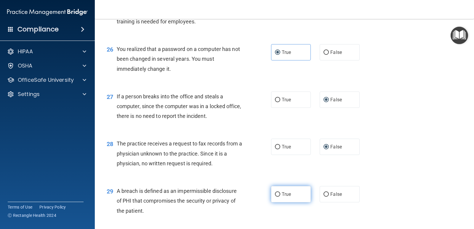
click at [274, 198] on label "True" at bounding box center [291, 194] width 40 height 16
click at [275, 197] on input "True" at bounding box center [277, 194] width 5 height 4
radio input "true"
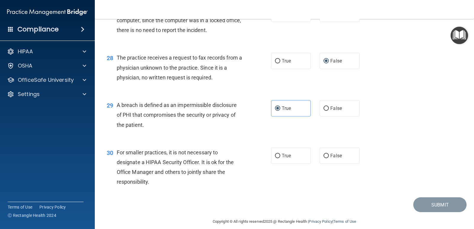
scroll to position [1336, 0]
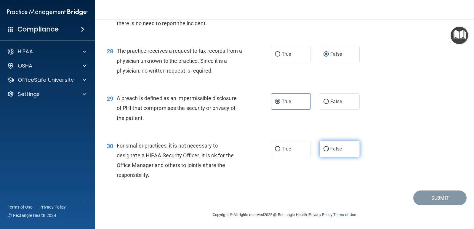
click at [323, 150] on input "False" at bounding box center [325, 149] width 5 height 4
radio input "true"
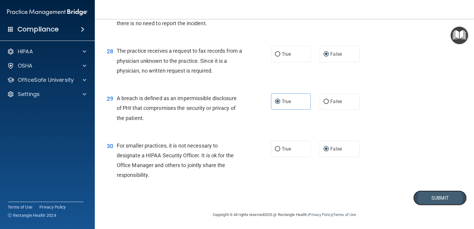
click at [435, 195] on button "Submit" at bounding box center [439, 197] width 53 height 15
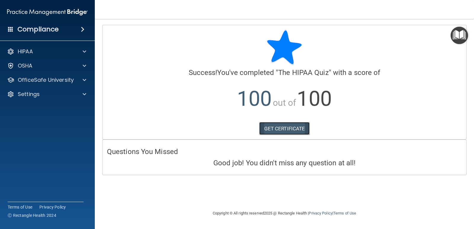
click at [291, 128] on link "GET CERTIFICATE" at bounding box center [284, 128] width 51 height 13
click at [83, 80] on span at bounding box center [85, 79] width 4 height 7
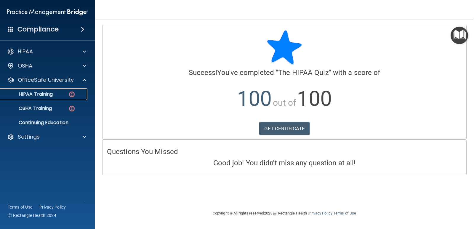
click at [71, 94] on img at bounding box center [71, 94] width 7 height 7
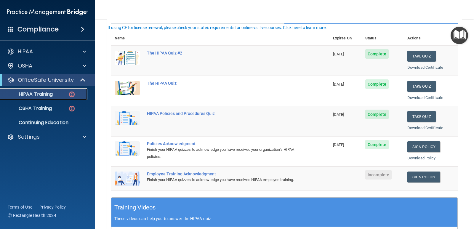
scroll to position [89, 0]
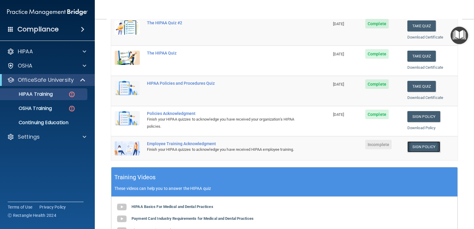
click at [415, 147] on link "Sign Policy" at bounding box center [423, 146] width 33 height 11
click at [69, 93] on img at bounding box center [71, 94] width 7 height 7
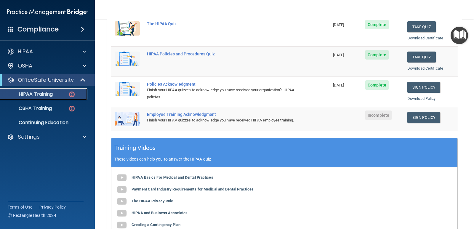
scroll to position [118, 0]
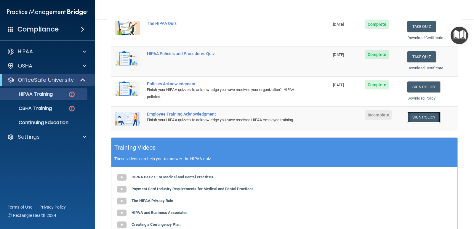
click at [419, 119] on link "Sign Policy" at bounding box center [423, 117] width 33 height 11
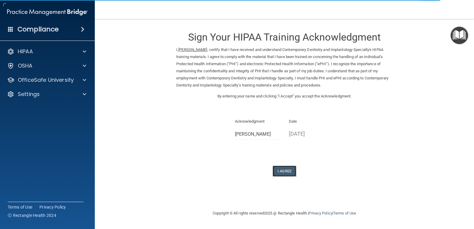
click at [287, 169] on button "I Agree" at bounding box center [284, 171] width 24 height 11
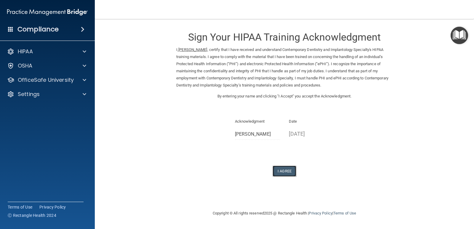
click at [279, 172] on button "I Agree" at bounding box center [284, 171] width 24 height 11
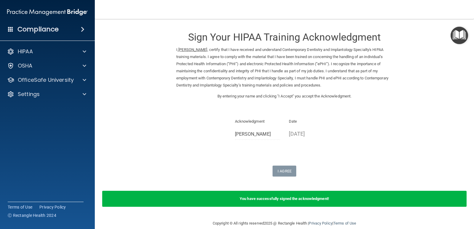
click at [288, 201] on div "You have successfully signed the acknowledgment!" at bounding box center [284, 199] width 364 height 16
click at [84, 65] on span at bounding box center [85, 65] width 4 height 7
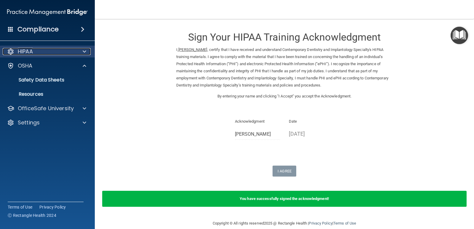
click at [83, 51] on span at bounding box center [85, 51] width 4 height 7
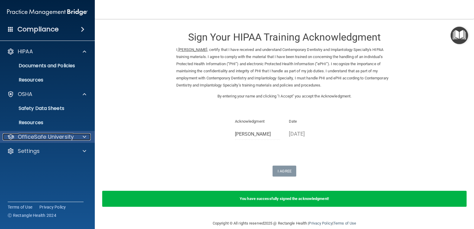
click at [81, 136] on div at bounding box center [83, 136] width 15 height 7
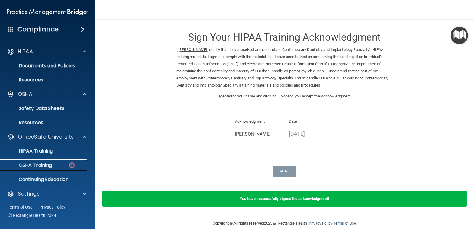
click at [39, 165] on p "OSHA Training" at bounding box center [28, 165] width 48 height 6
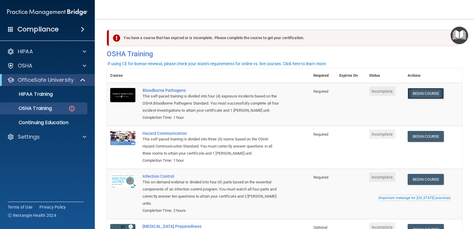
click at [421, 94] on link "Begin Course" at bounding box center [425, 93] width 36 height 11
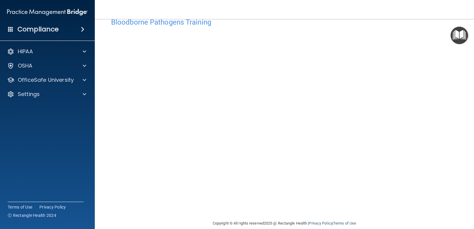
scroll to position [25, 0]
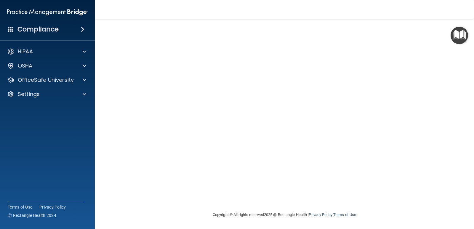
click at [463, 36] on img "Open Resource Center" at bounding box center [458, 35] width 17 height 17
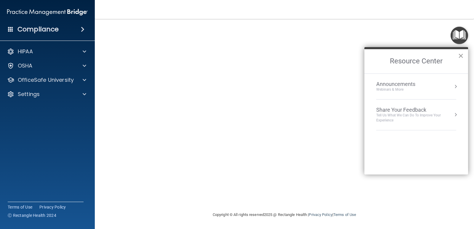
click at [460, 54] on button "×" at bounding box center [461, 55] width 6 height 9
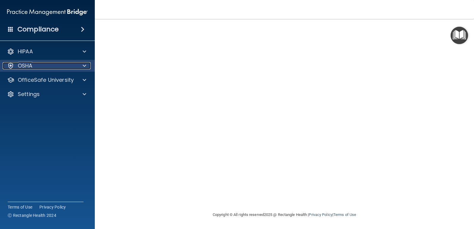
click at [85, 66] on span at bounding box center [85, 65] width 4 height 7
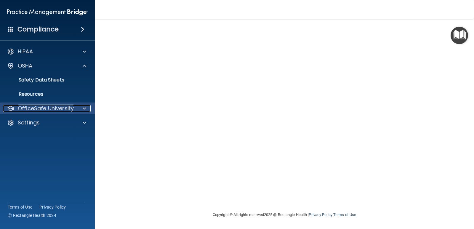
click at [58, 107] on p "OfficeSafe University" at bounding box center [46, 108] width 56 height 7
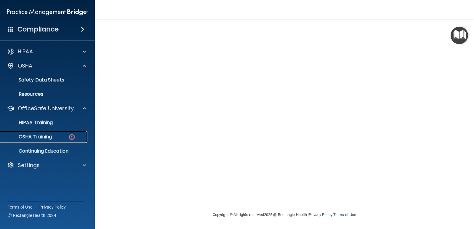
click at [49, 135] on p "OSHA Training" at bounding box center [28, 137] width 48 height 6
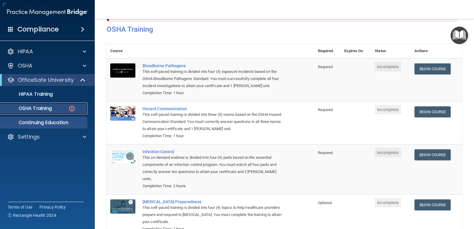
scroll to position [65, 0]
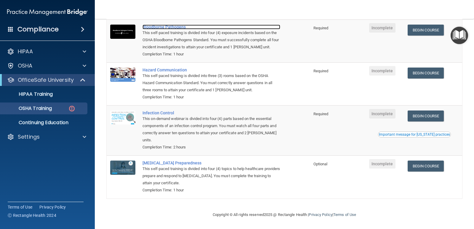
click at [166, 27] on div "Bloodborne Pathogens" at bounding box center [211, 27] width 138 height 5
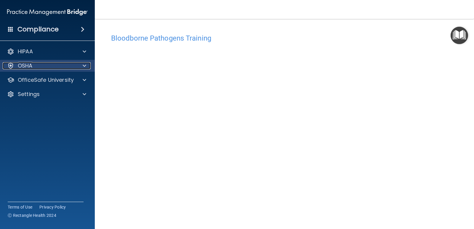
click at [81, 66] on div at bounding box center [83, 65] width 15 height 7
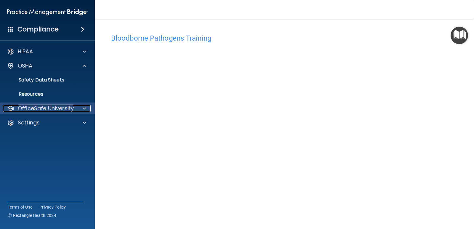
click at [55, 107] on p "OfficeSafe University" at bounding box center [46, 108] width 56 height 7
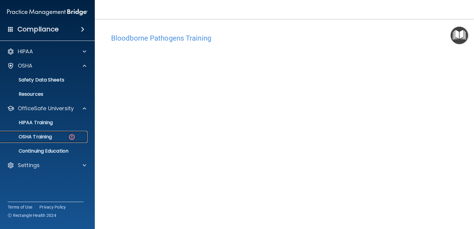
click at [46, 137] on p "OSHA Training" at bounding box center [28, 137] width 48 height 6
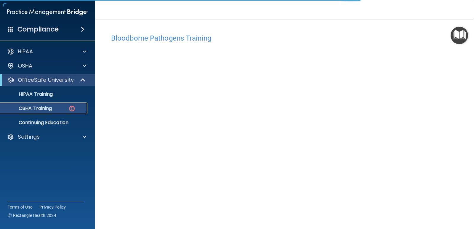
click at [73, 108] on img at bounding box center [71, 108] width 7 height 7
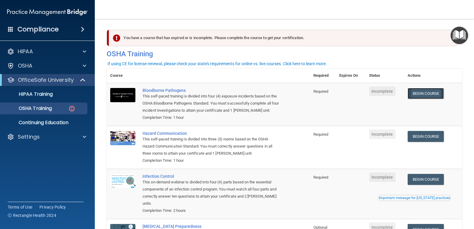
click at [422, 94] on link "Begin Course" at bounding box center [425, 93] width 36 height 11
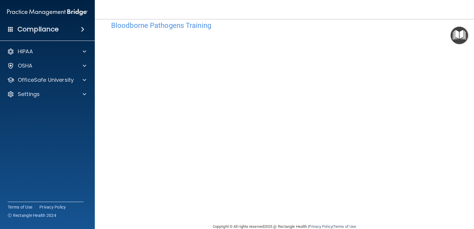
scroll to position [25, 0]
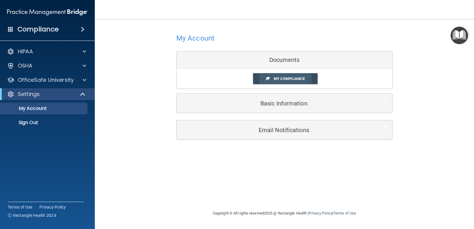
click at [286, 79] on span "My Compliance" at bounding box center [289, 78] width 31 height 4
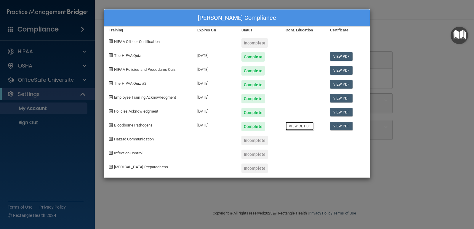
click at [307, 129] on link "View CE PDF" at bounding box center [299, 126] width 28 height 9
click at [142, 140] on span "Hazard Communication" at bounding box center [134, 139] width 40 height 4
click at [437, 151] on div "Carol Malloy's Compliance Training Expires On Status Cont. Education Certificat…" at bounding box center [237, 114] width 474 height 229
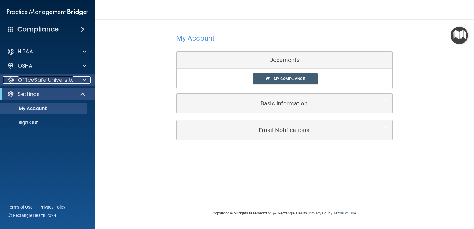
click at [81, 79] on div at bounding box center [83, 79] width 15 height 7
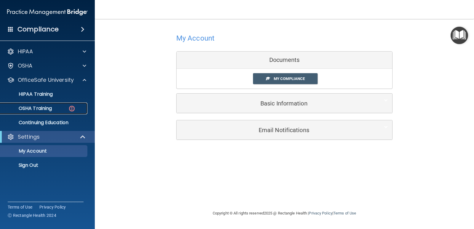
click at [49, 108] on p "OSHA Training" at bounding box center [28, 108] width 48 height 6
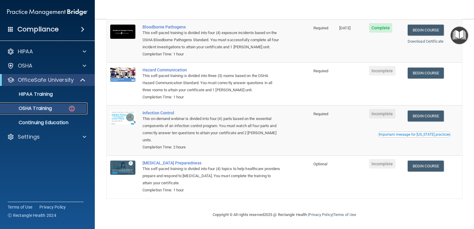
scroll to position [65, 0]
click at [431, 71] on link "Begin Course" at bounding box center [425, 73] width 36 height 11
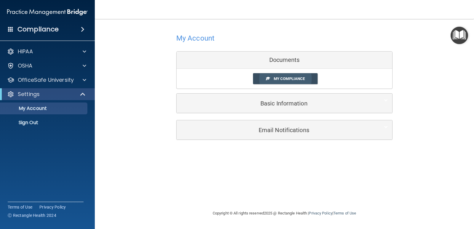
click at [292, 81] on link "My Compliance" at bounding box center [285, 78] width 65 height 11
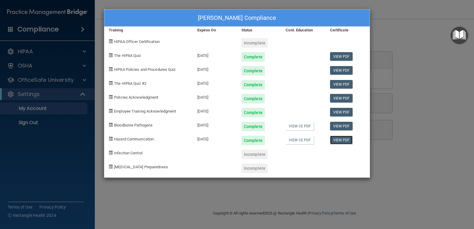
click at [341, 139] on link "View PDF" at bounding box center [341, 140] width 23 height 9
click at [114, 152] on div "Infection Control" at bounding box center [148, 152] width 89 height 14
click at [111, 153] on span at bounding box center [111, 153] width 4 height 4
click at [447, 101] on div "[PERSON_NAME] Compliance Training Expires On Status Cont. Education Certificate…" at bounding box center [237, 114] width 474 height 229
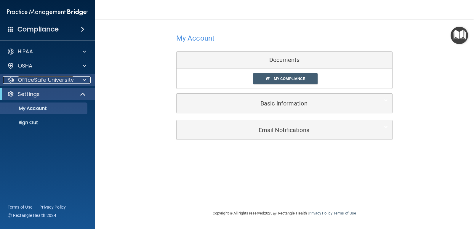
click at [73, 81] on div "OfficeSafe University" at bounding box center [39, 79] width 73 height 7
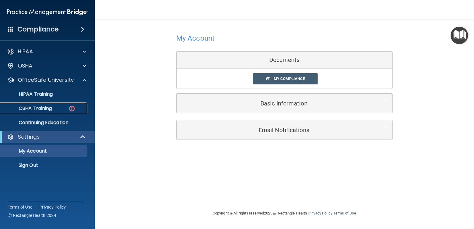
click at [58, 109] on div "OSHA Training" at bounding box center [44, 108] width 81 height 6
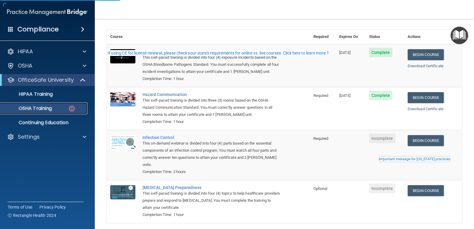
scroll to position [59, 0]
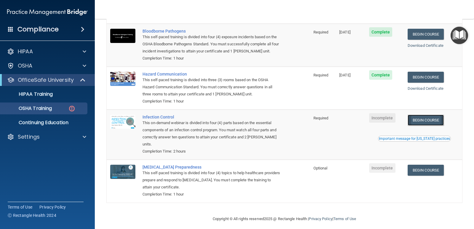
click at [415, 122] on link "Begin Course" at bounding box center [425, 120] width 36 height 11
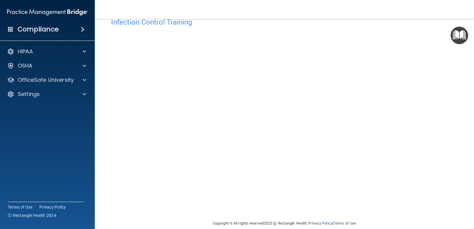
scroll to position [25, 0]
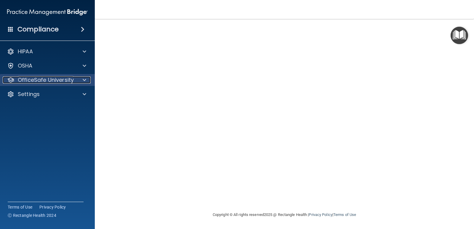
click at [78, 81] on div at bounding box center [83, 79] width 15 height 7
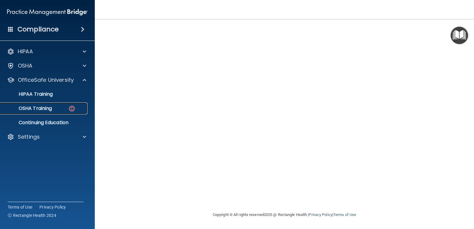
click at [49, 111] on p "OSHA Training" at bounding box center [28, 108] width 48 height 6
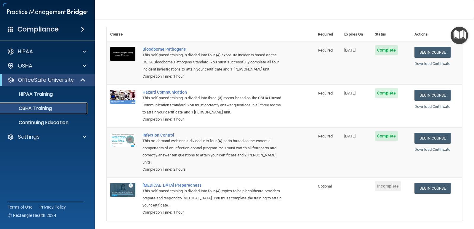
scroll to position [48, 0]
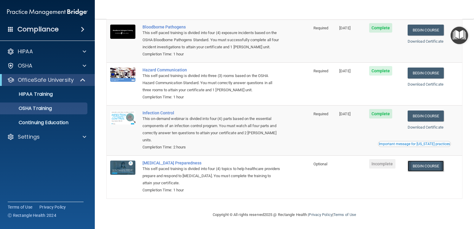
click at [415, 166] on link "Begin Course" at bounding box center [425, 165] width 36 height 11
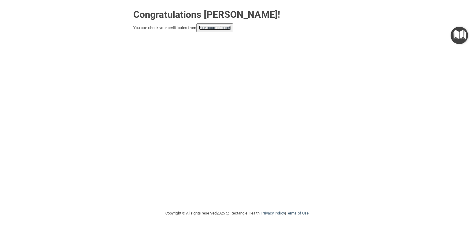
click at [225, 29] on link "your account page!" at bounding box center [215, 27] width 32 height 4
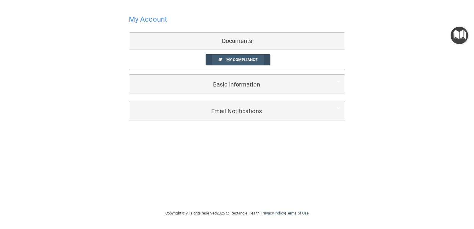
click at [234, 61] on span "My Compliance" at bounding box center [241, 59] width 31 height 4
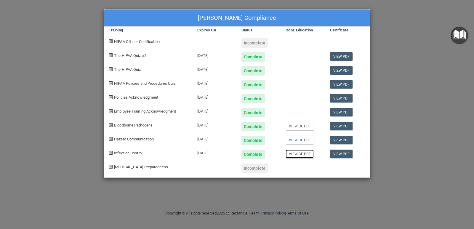
click at [299, 155] on link "View CE PDF" at bounding box center [299, 154] width 28 height 9
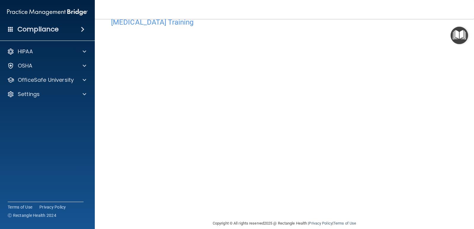
scroll to position [25, 0]
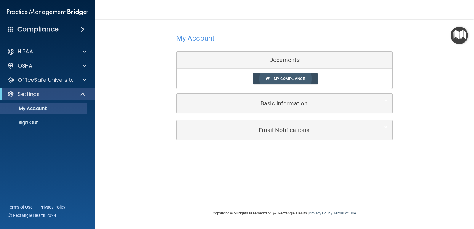
click at [271, 83] on link "My Compliance" at bounding box center [285, 78] width 65 height 11
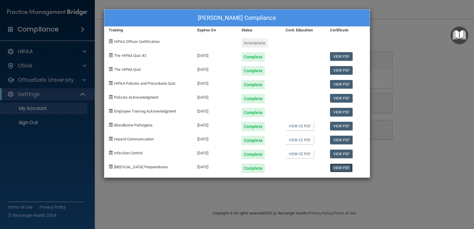
click at [337, 168] on link "View PDF" at bounding box center [341, 167] width 23 height 9
click at [306, 155] on link "View CE PDF" at bounding box center [299, 154] width 28 height 9
click at [103, 18] on div "[PERSON_NAME] Compliance Training Expires On Status Cont. Education Certificate…" at bounding box center [237, 114] width 474 height 229
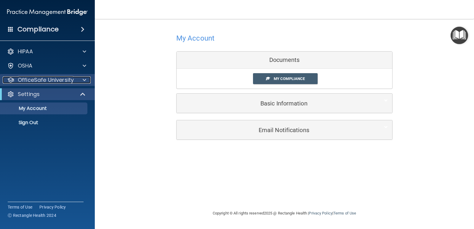
click at [84, 80] on span at bounding box center [85, 79] width 4 height 7
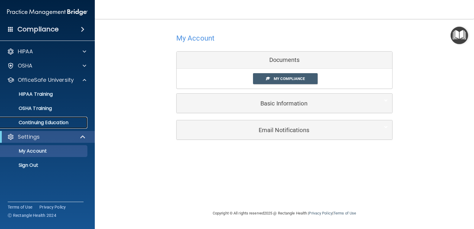
click at [50, 124] on p "Continuing Education" at bounding box center [44, 123] width 81 height 6
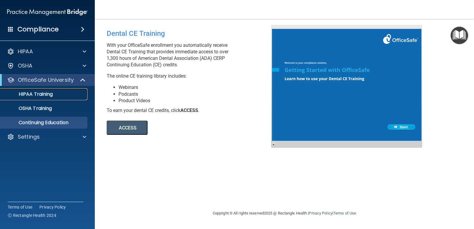
click at [50, 93] on p "HIPAA Training" at bounding box center [28, 94] width 49 height 6
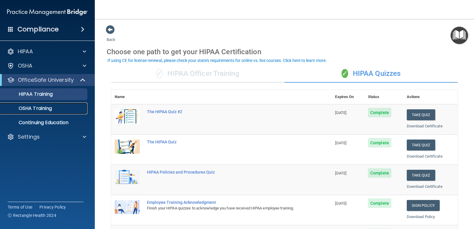
click at [49, 108] on p "OSHA Training" at bounding box center [28, 108] width 48 height 6
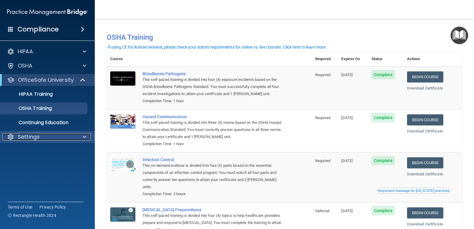
click at [86, 137] on span at bounding box center [85, 136] width 4 height 7
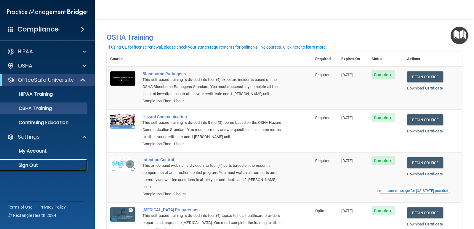
click at [35, 164] on p "Sign Out" at bounding box center [44, 165] width 81 height 6
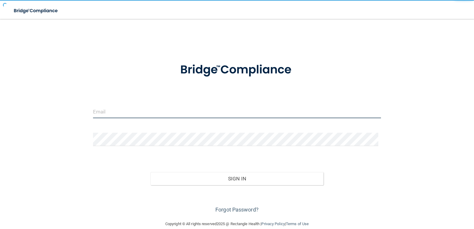
type input "[EMAIL_ADDRESS][DOMAIN_NAME]"
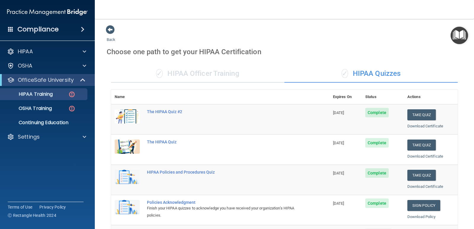
scroll to position [118, 0]
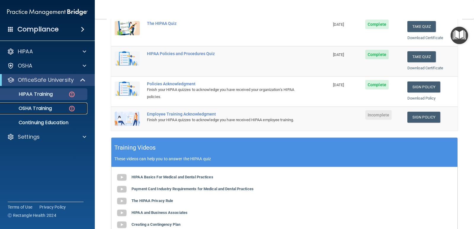
click at [41, 110] on p "OSHA Training" at bounding box center [28, 108] width 48 height 6
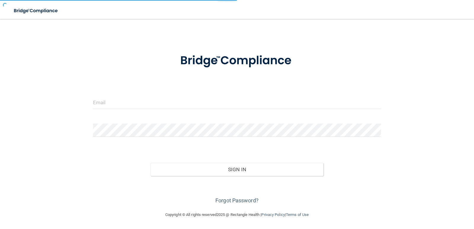
scroll to position [2, 0]
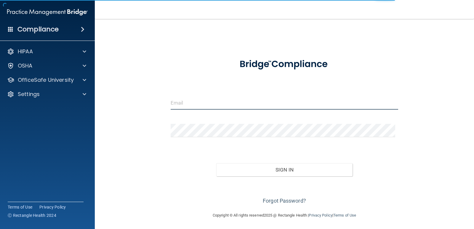
type input "[EMAIL_ADDRESS][DOMAIN_NAME]"
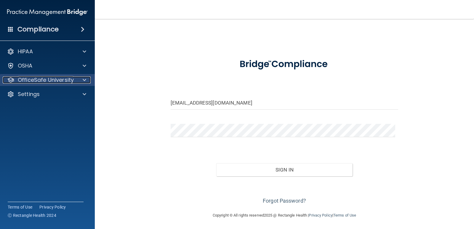
click at [81, 79] on div at bounding box center [83, 79] width 15 height 7
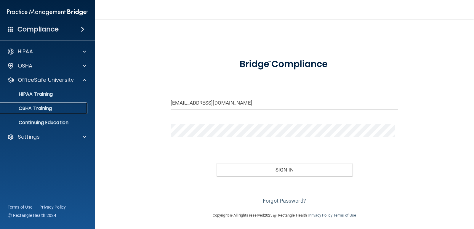
click at [45, 110] on p "OSHA Training" at bounding box center [28, 108] width 48 height 6
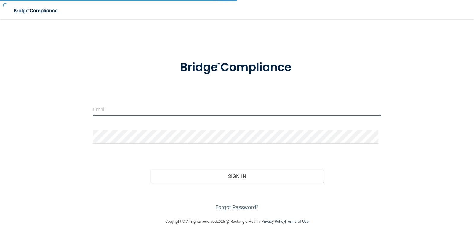
type input "[EMAIL_ADDRESS][DOMAIN_NAME]"
